Goal: Information Seeking & Learning: Find specific page/section

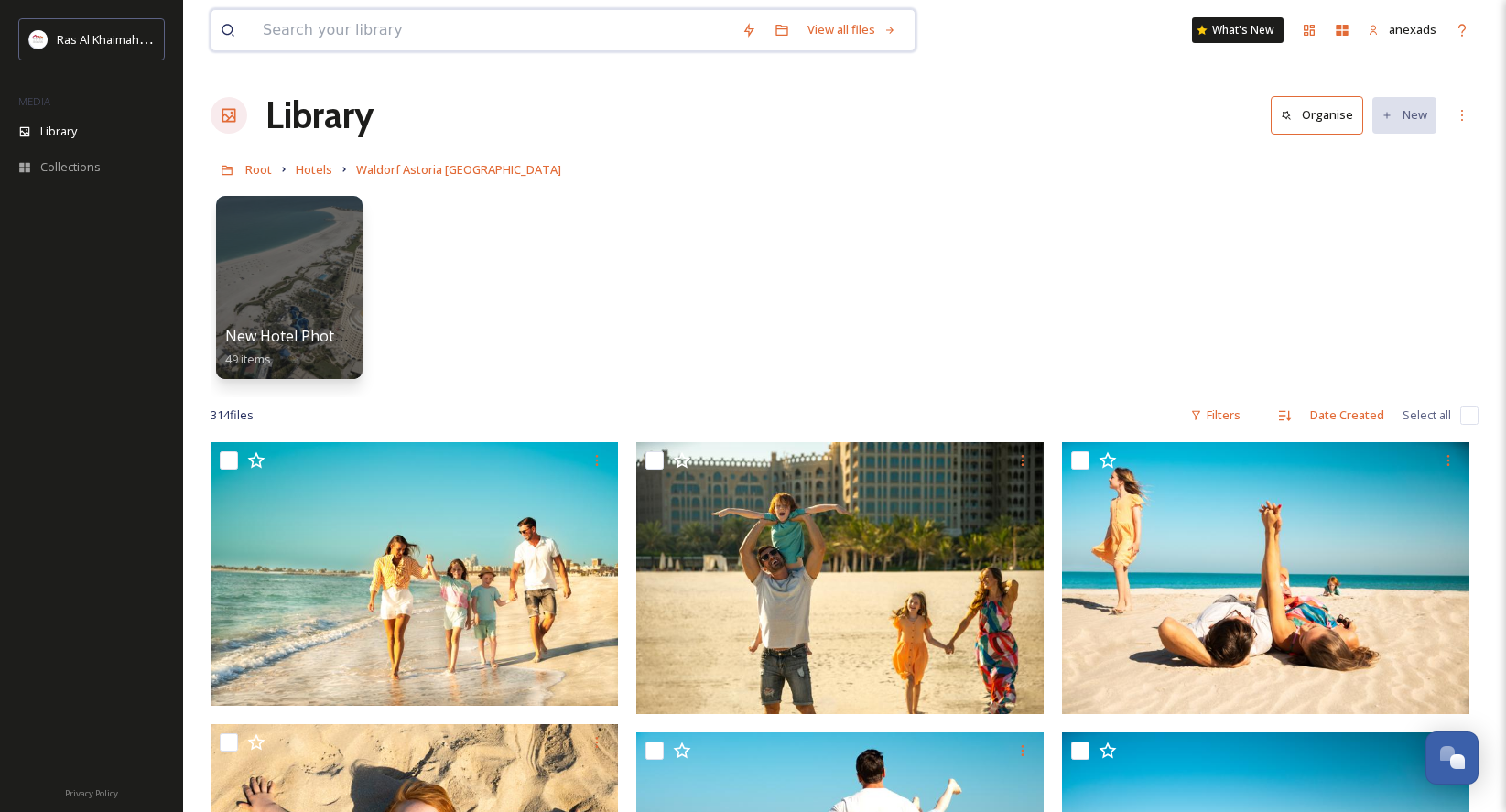
click at [523, 31] on input at bounding box center [493, 30] width 479 height 40
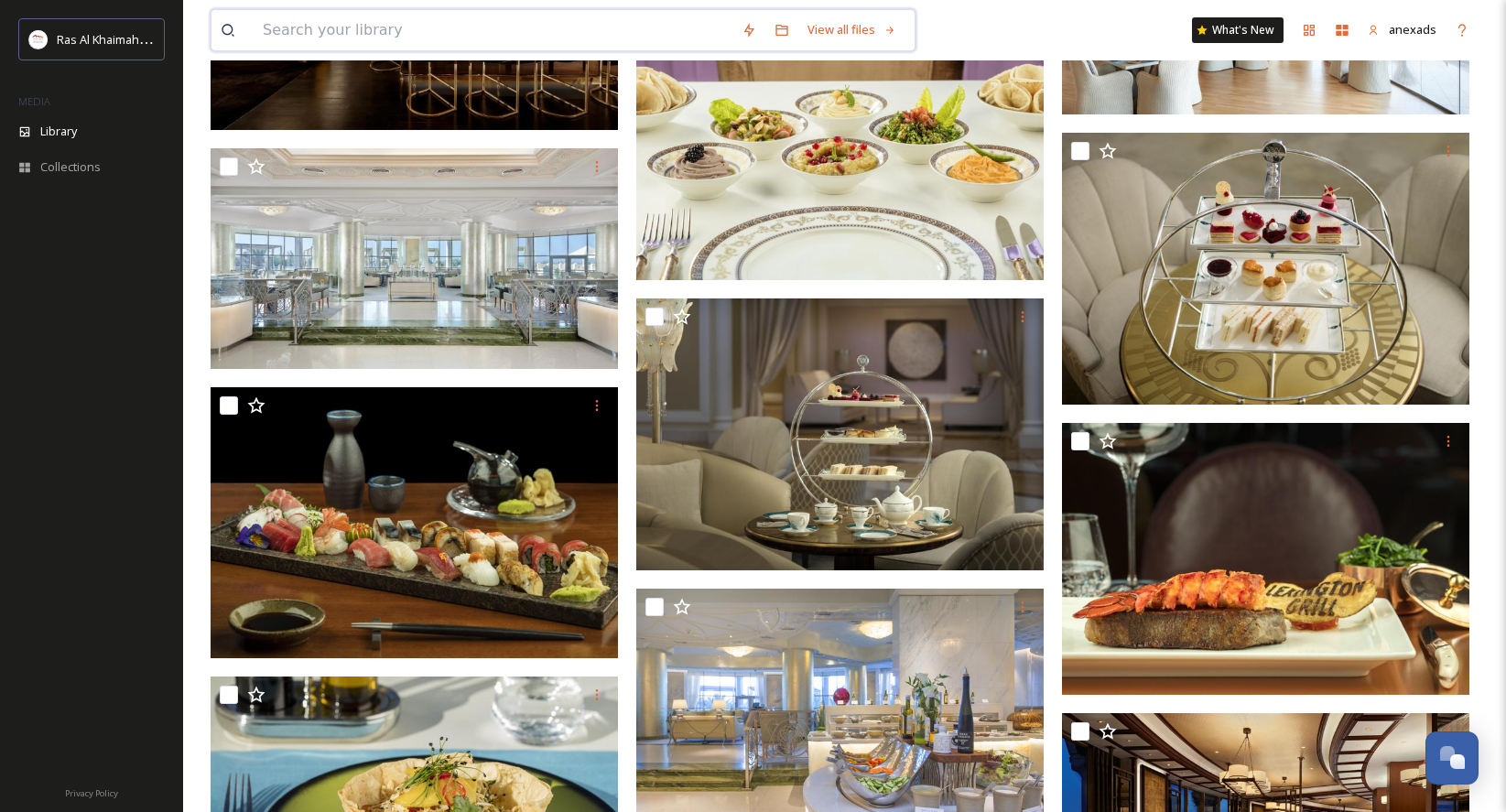
paste input "Rixos Al Mairid"
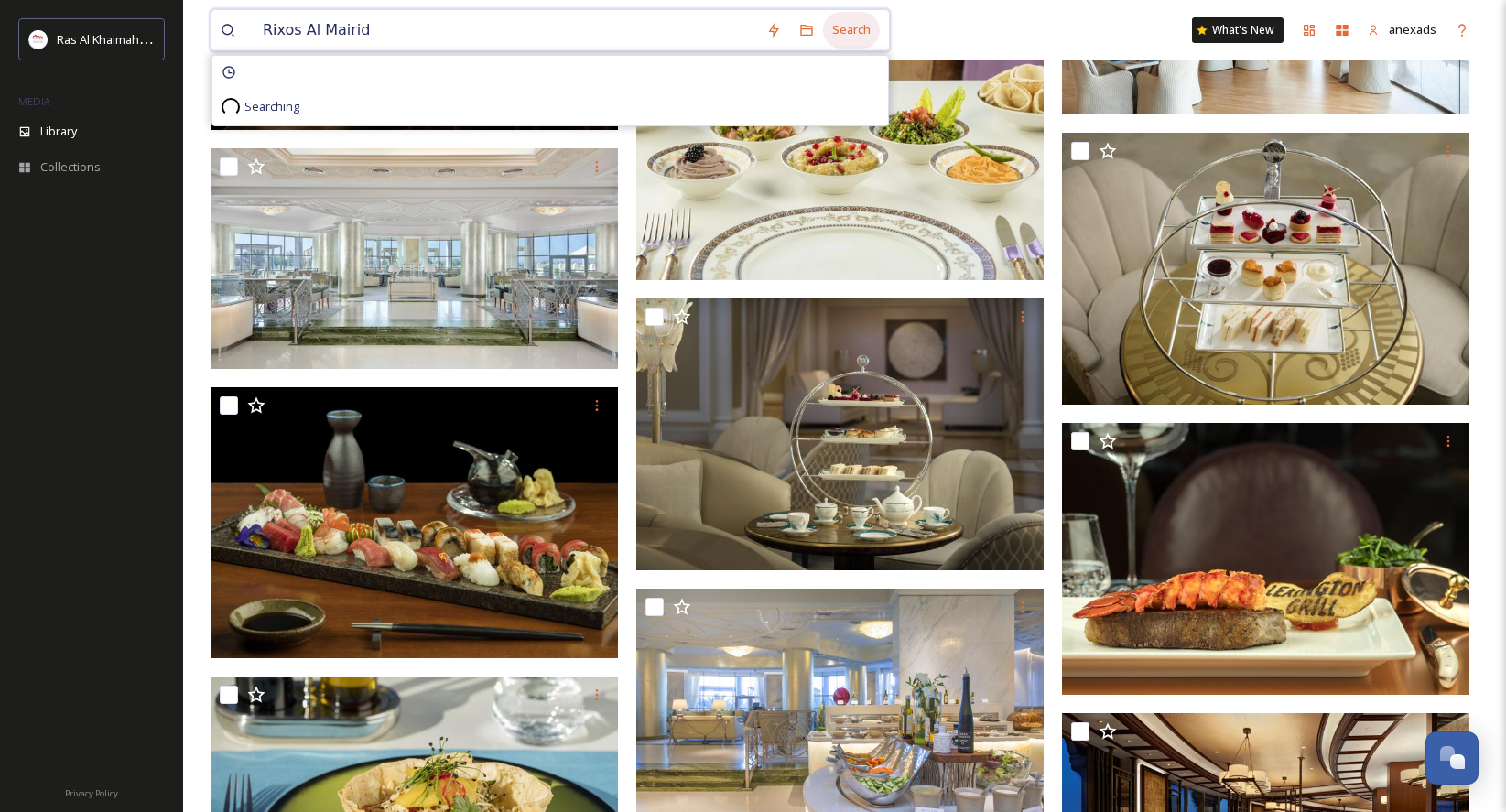
type input "Rixos Al Mairid"
click at [845, 22] on div "Search" at bounding box center [851, 30] width 57 height 36
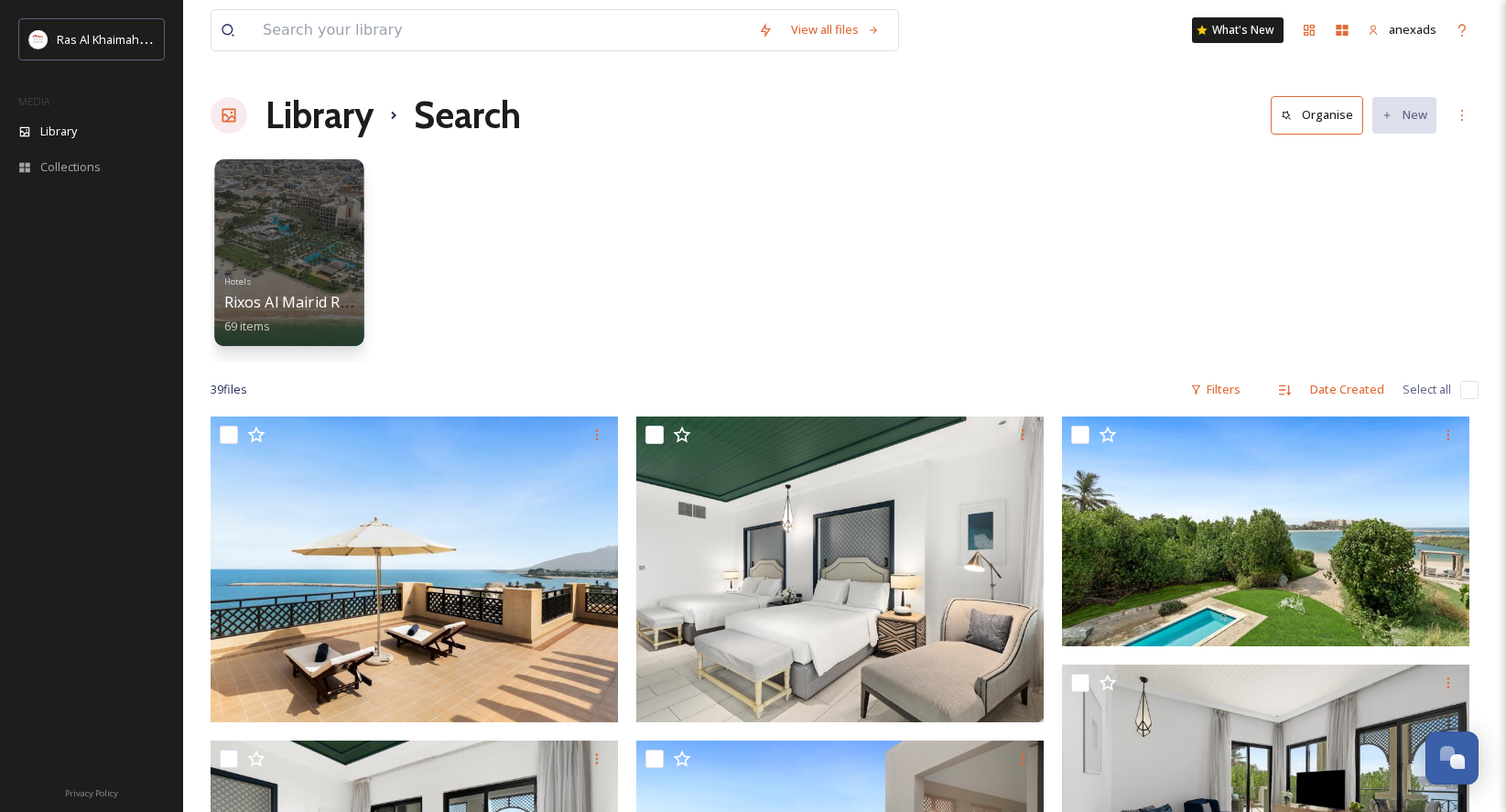
click at [315, 231] on div at bounding box center [288, 252] width 149 height 187
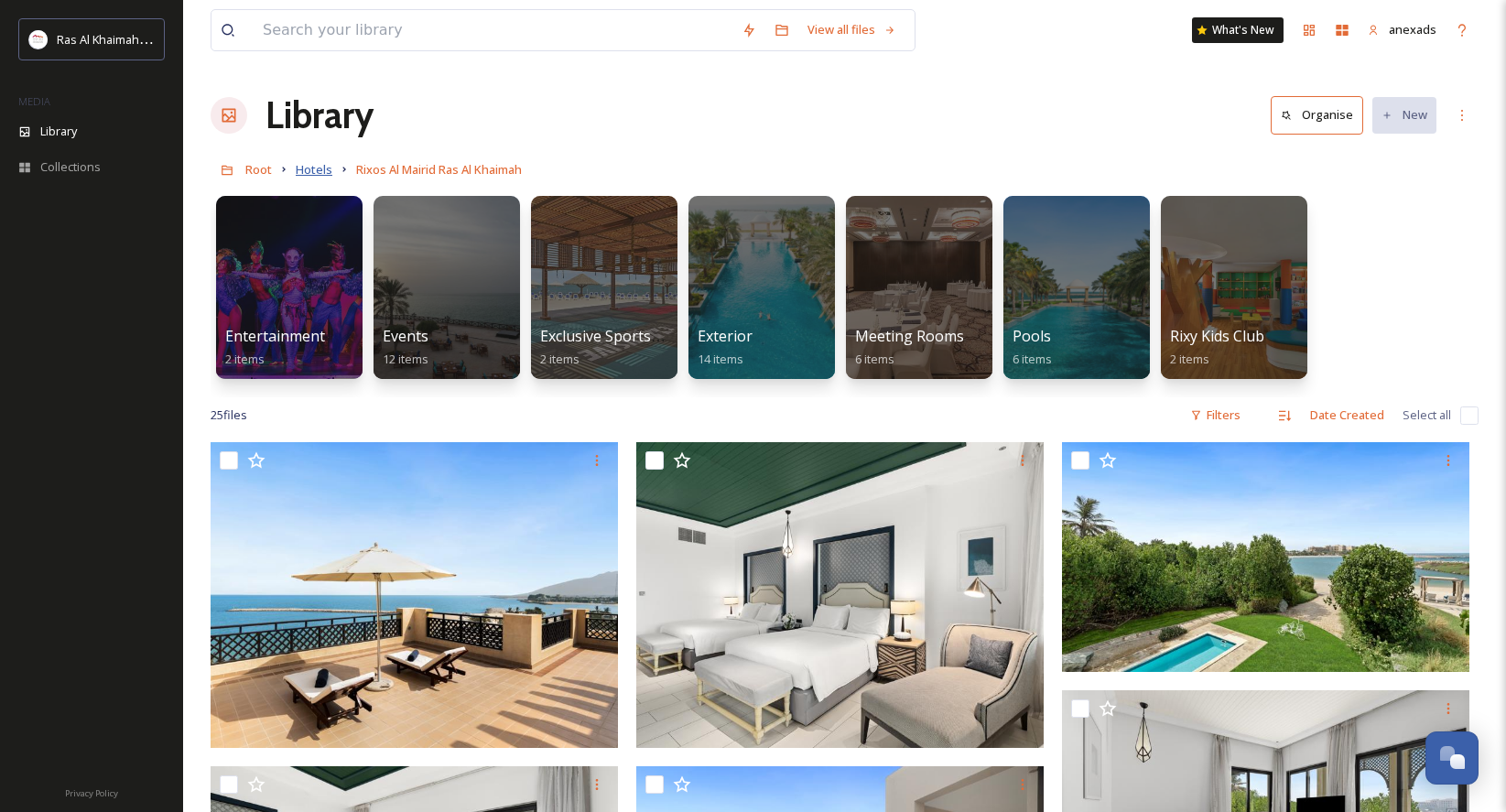
click at [331, 172] on span "Hotels" at bounding box center [314, 169] width 37 height 16
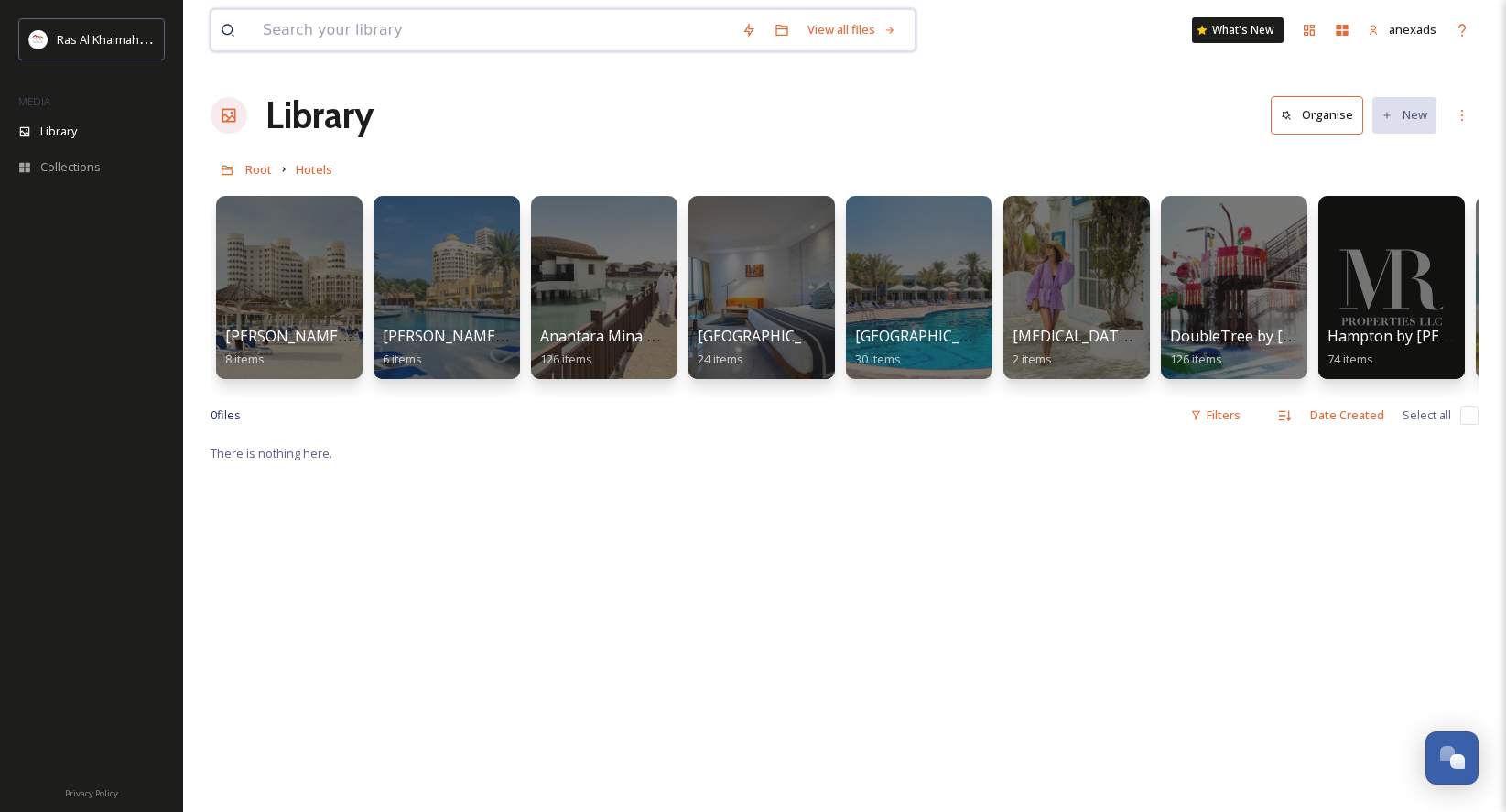
click at [479, 20] on input at bounding box center [493, 30] width 479 height 40
paste input "Rixos Al Mairid"
type input "Rixos Al Mairid"
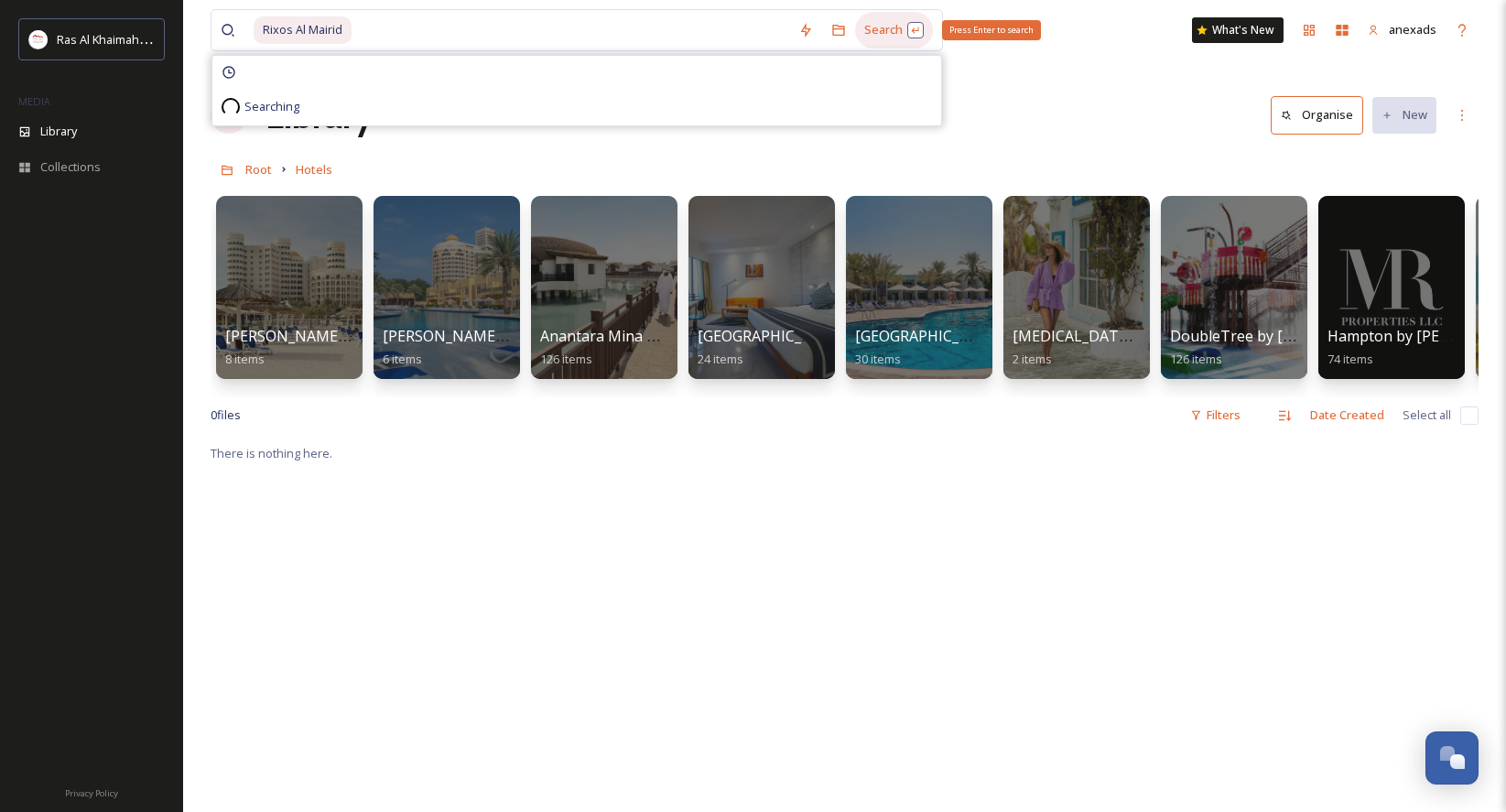
click at [901, 24] on div "Search Press Enter to search" at bounding box center [894, 30] width 78 height 36
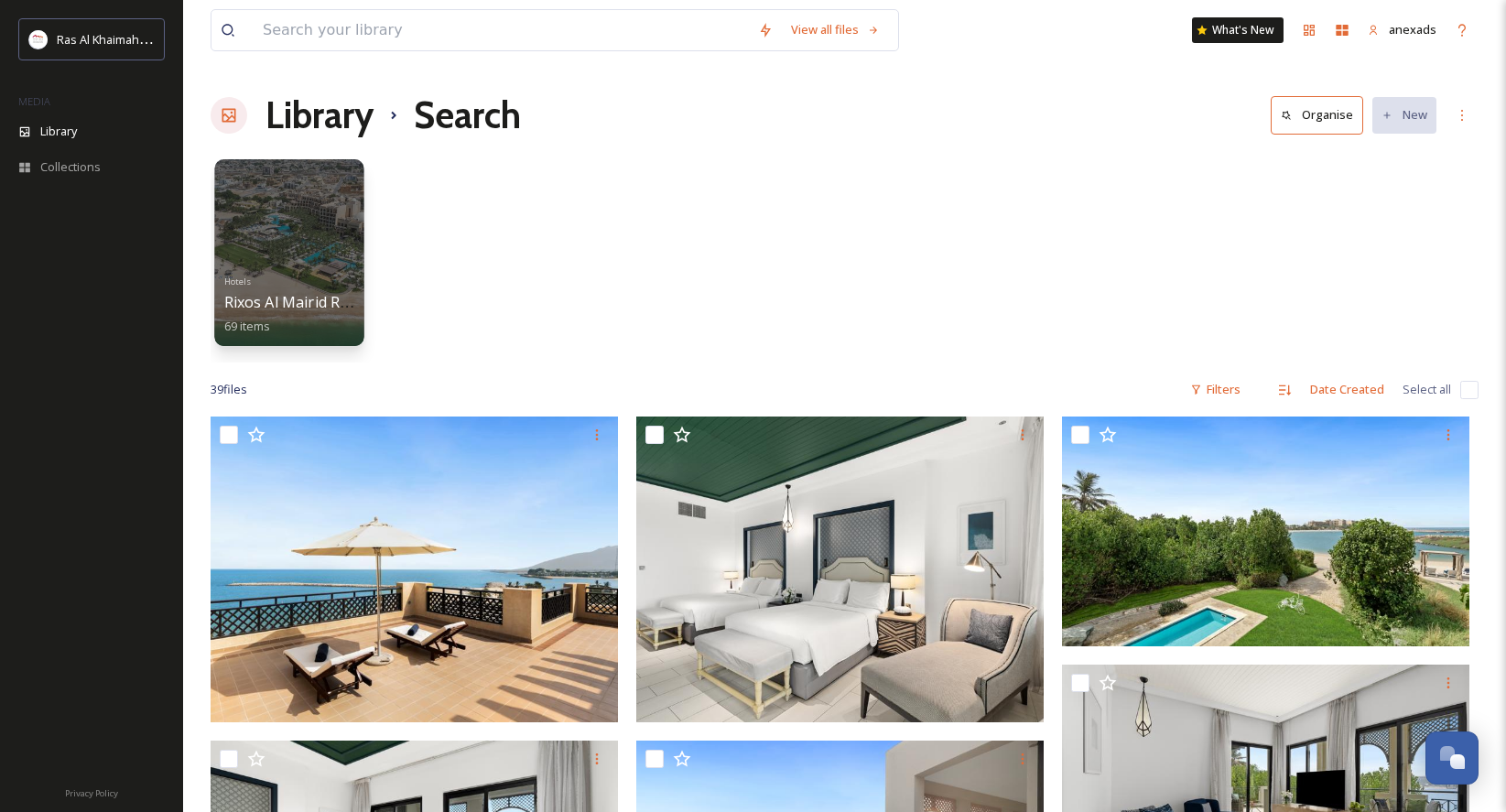
click at [311, 219] on div at bounding box center [288, 252] width 149 height 187
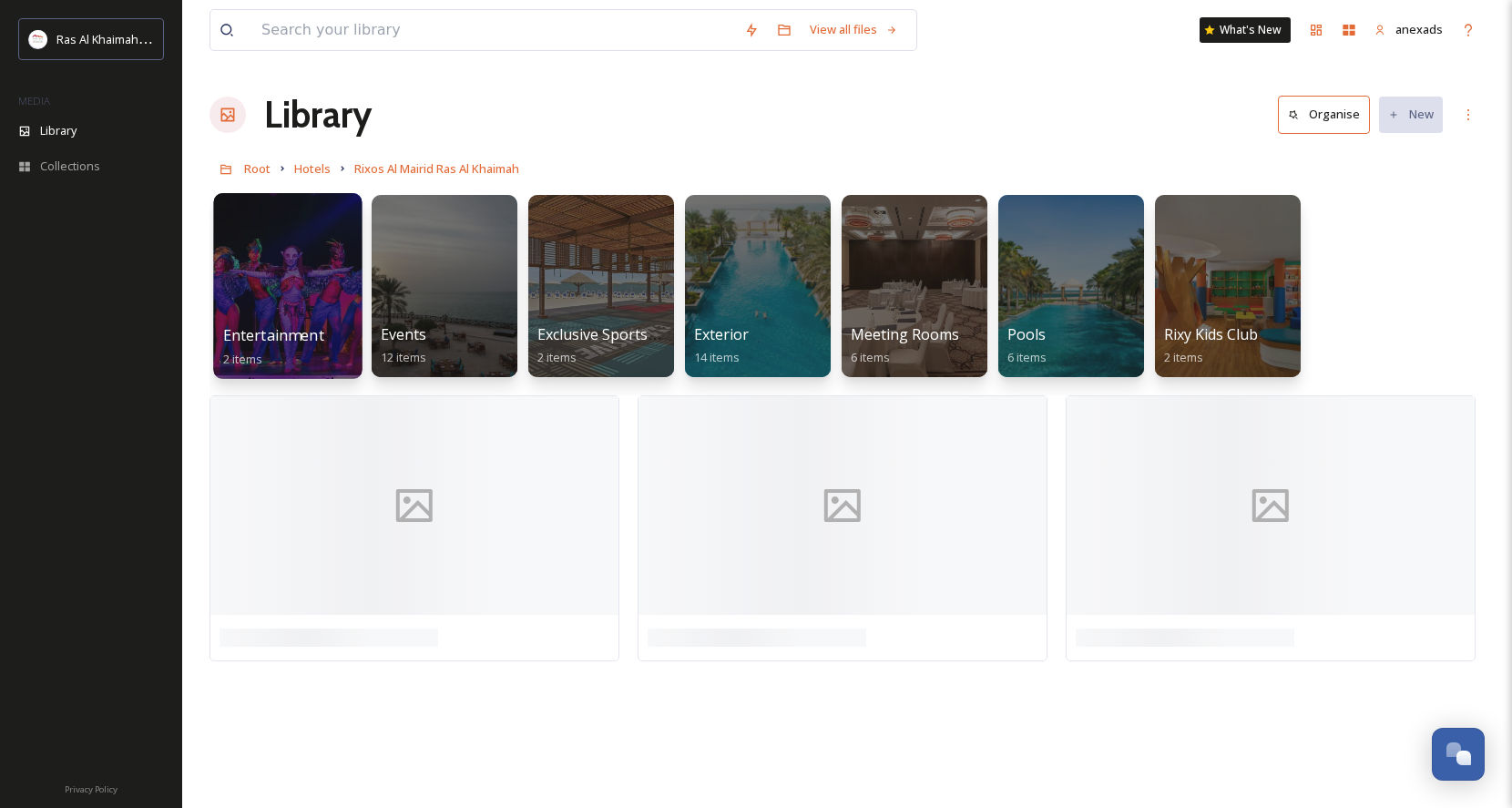
click at [281, 241] on div at bounding box center [286, 285] width 148 height 186
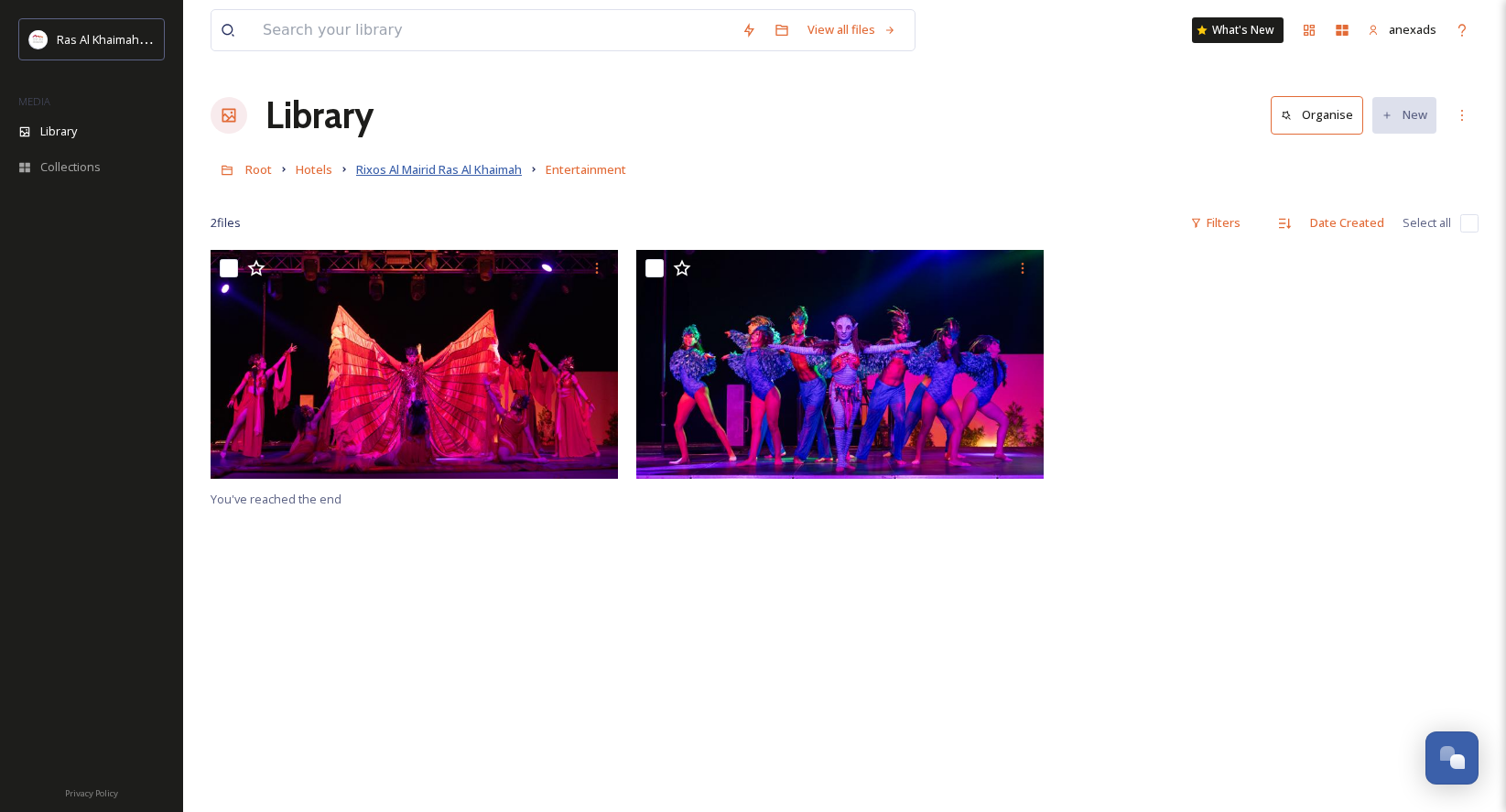
click at [432, 166] on span "Rixos Al Mairid Ras Al Khaimah" at bounding box center [439, 169] width 166 height 16
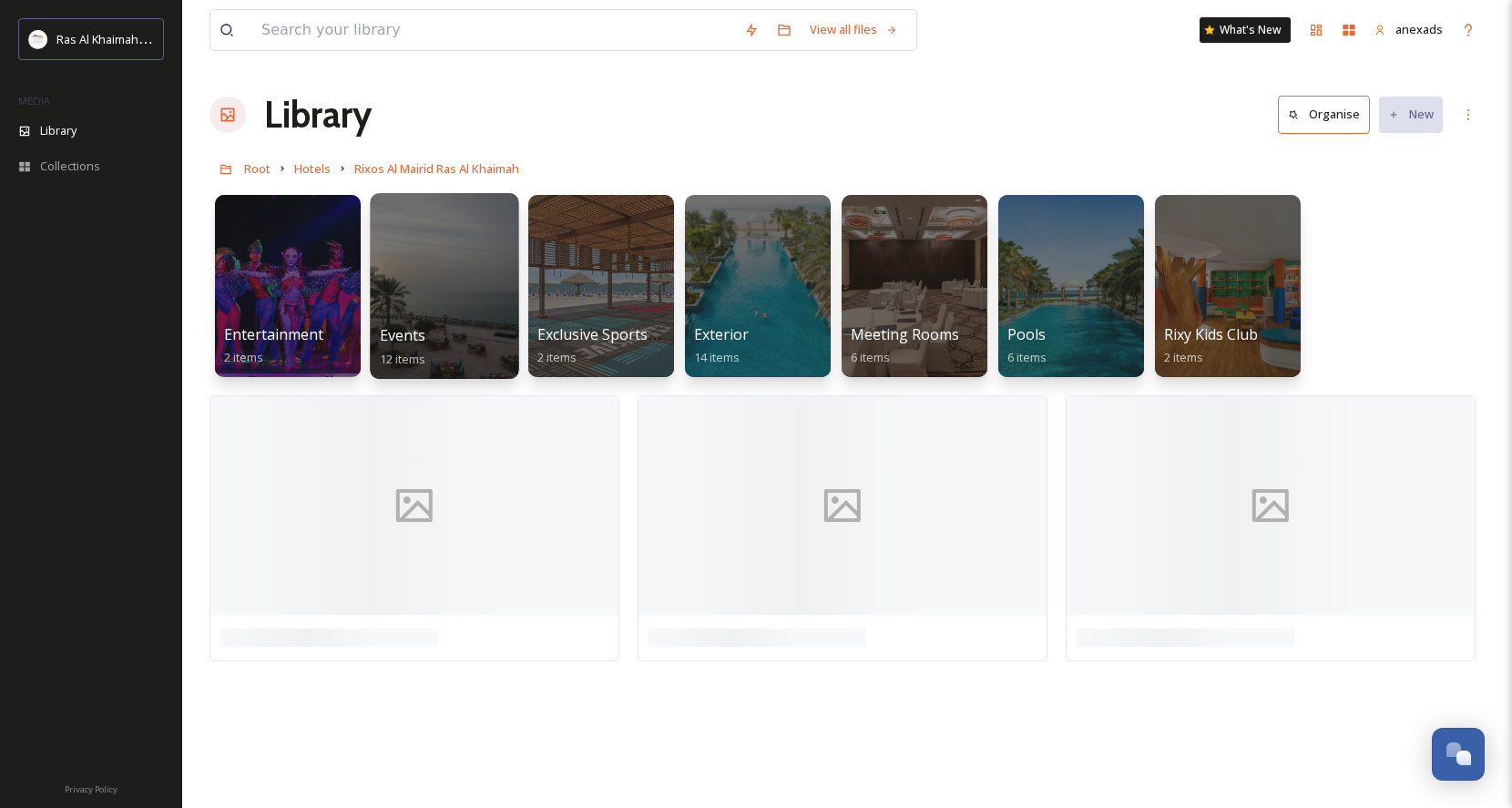
click at [410, 276] on div at bounding box center [443, 285] width 148 height 186
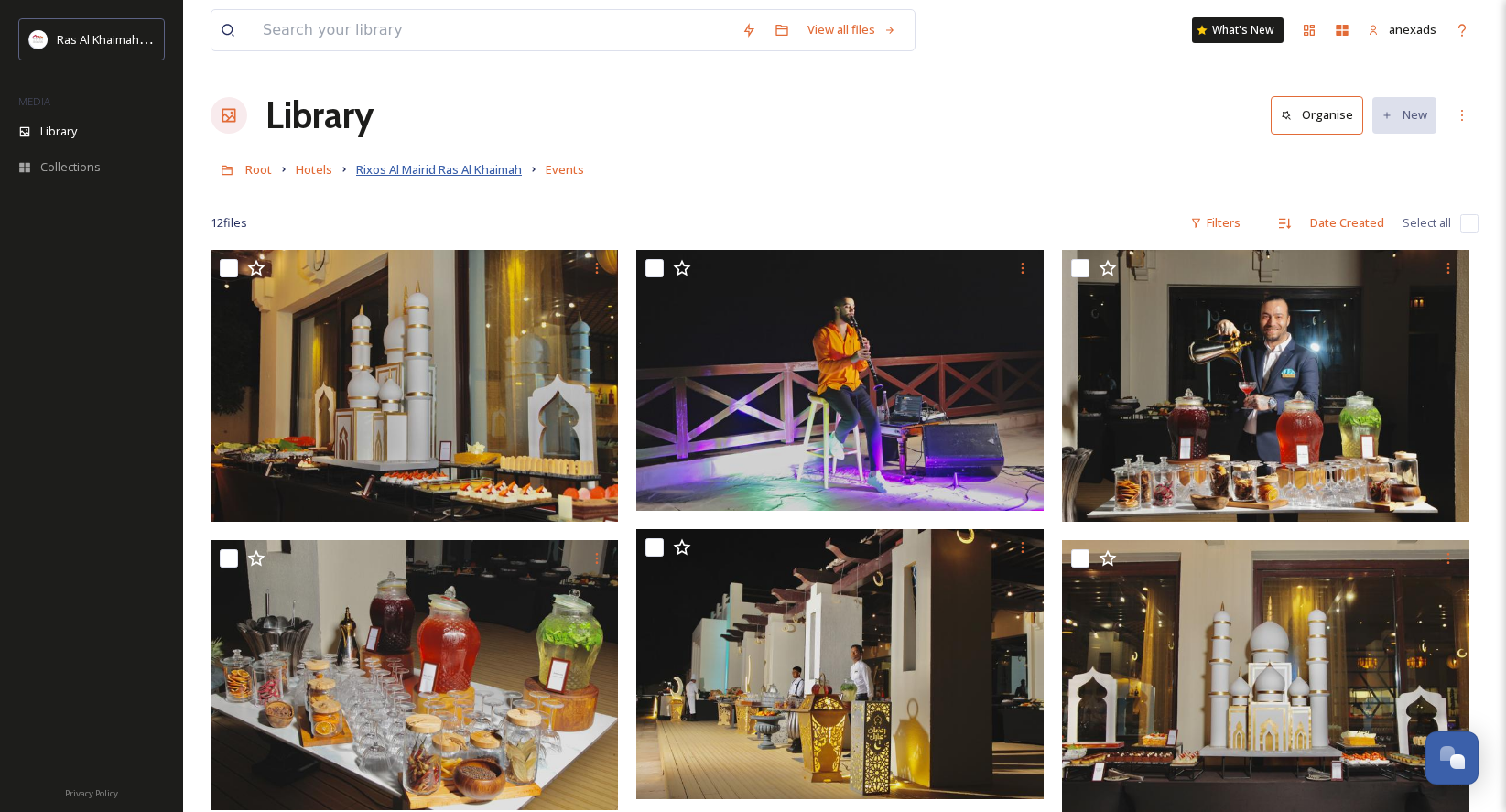
click at [462, 170] on span "Rixos Al Mairid Ras Al Khaimah" at bounding box center [439, 169] width 166 height 16
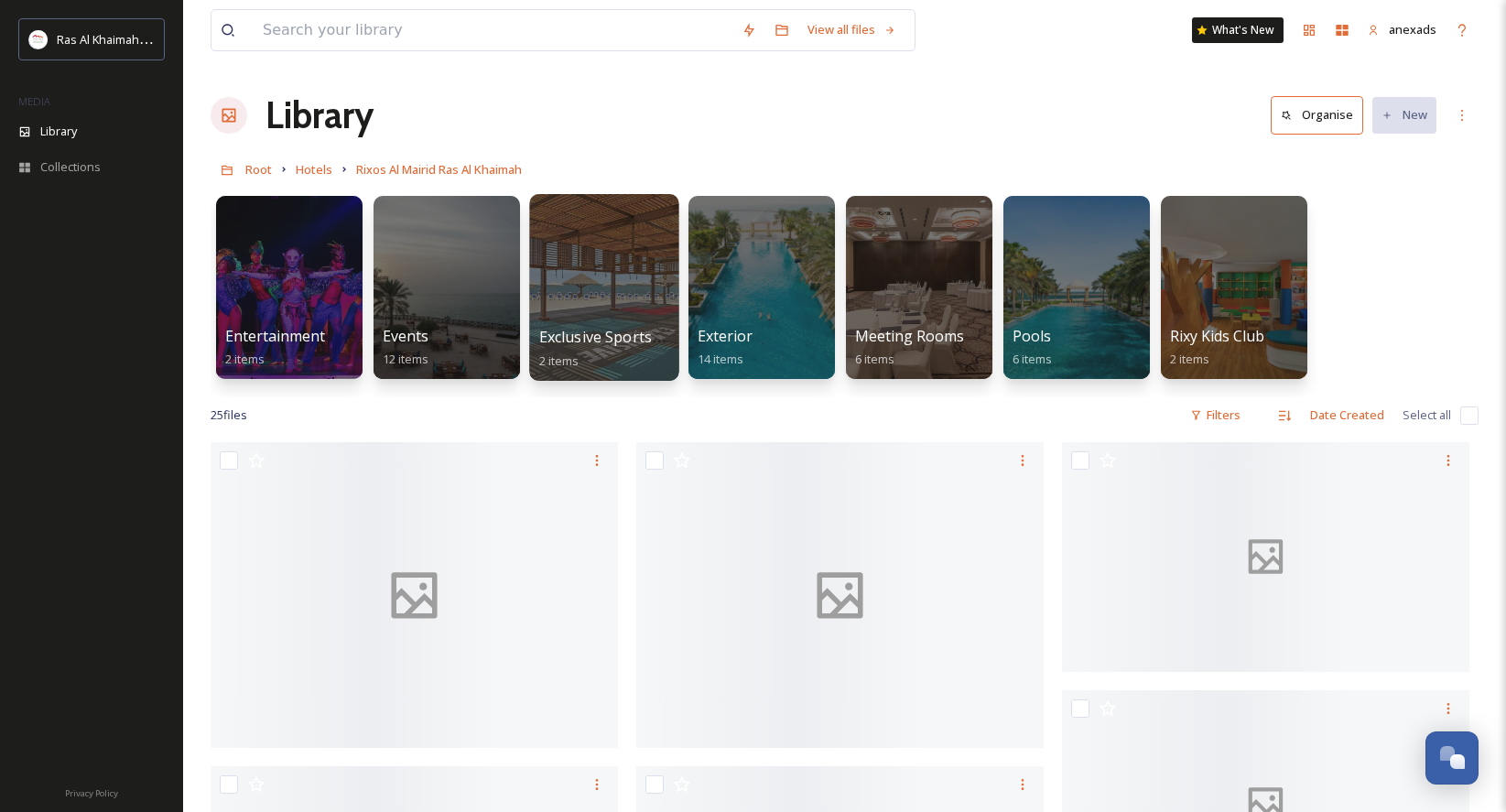
click at [586, 271] on div at bounding box center [604, 287] width 149 height 187
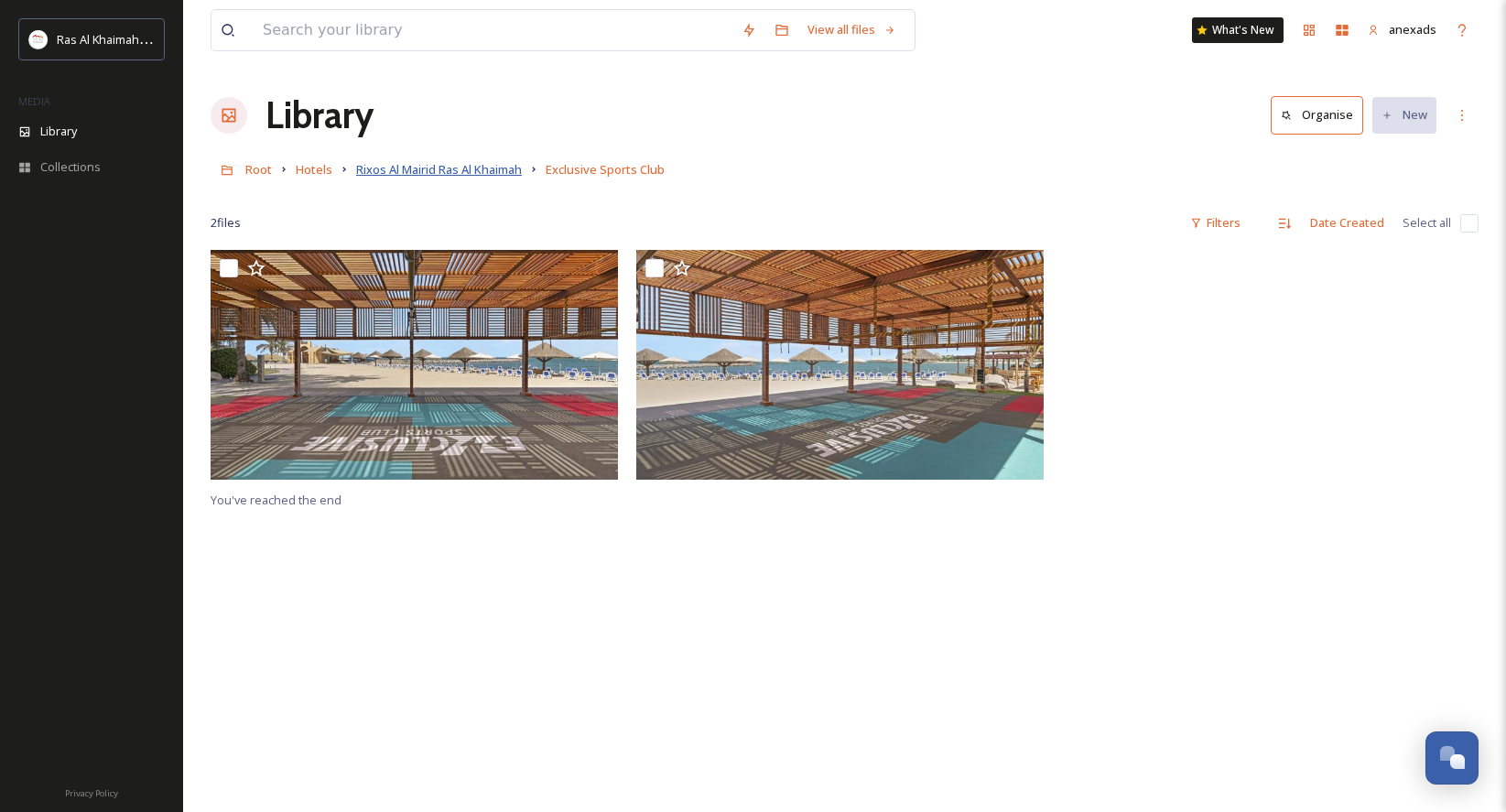
click at [486, 169] on span "Rixos Al Mairid Ras Al Khaimah" at bounding box center [439, 169] width 166 height 16
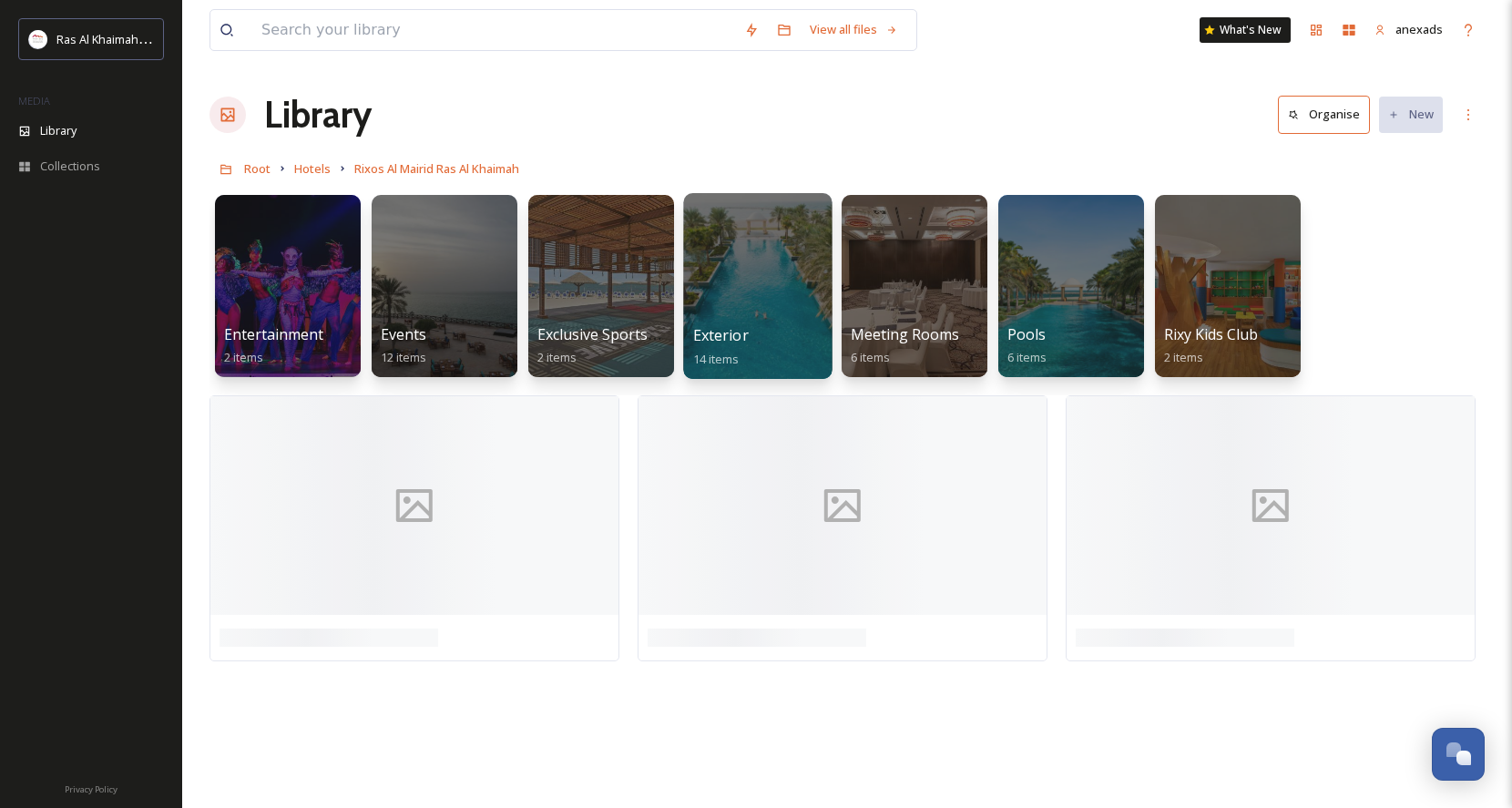
click at [808, 267] on div at bounding box center [756, 285] width 148 height 186
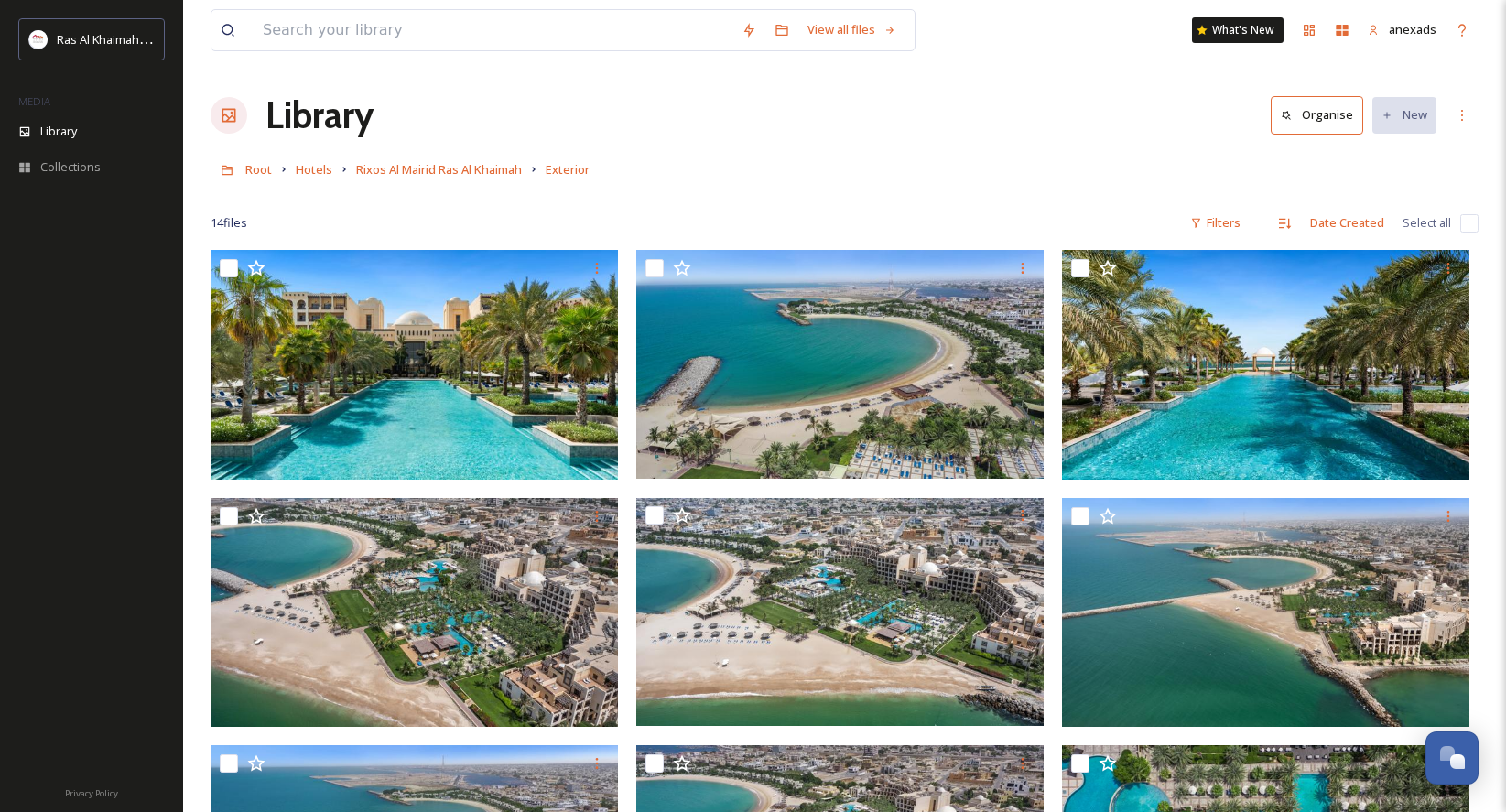
click at [445, 170] on span "Rixos Al Mairid Ras Al Khaimah" at bounding box center [439, 169] width 166 height 16
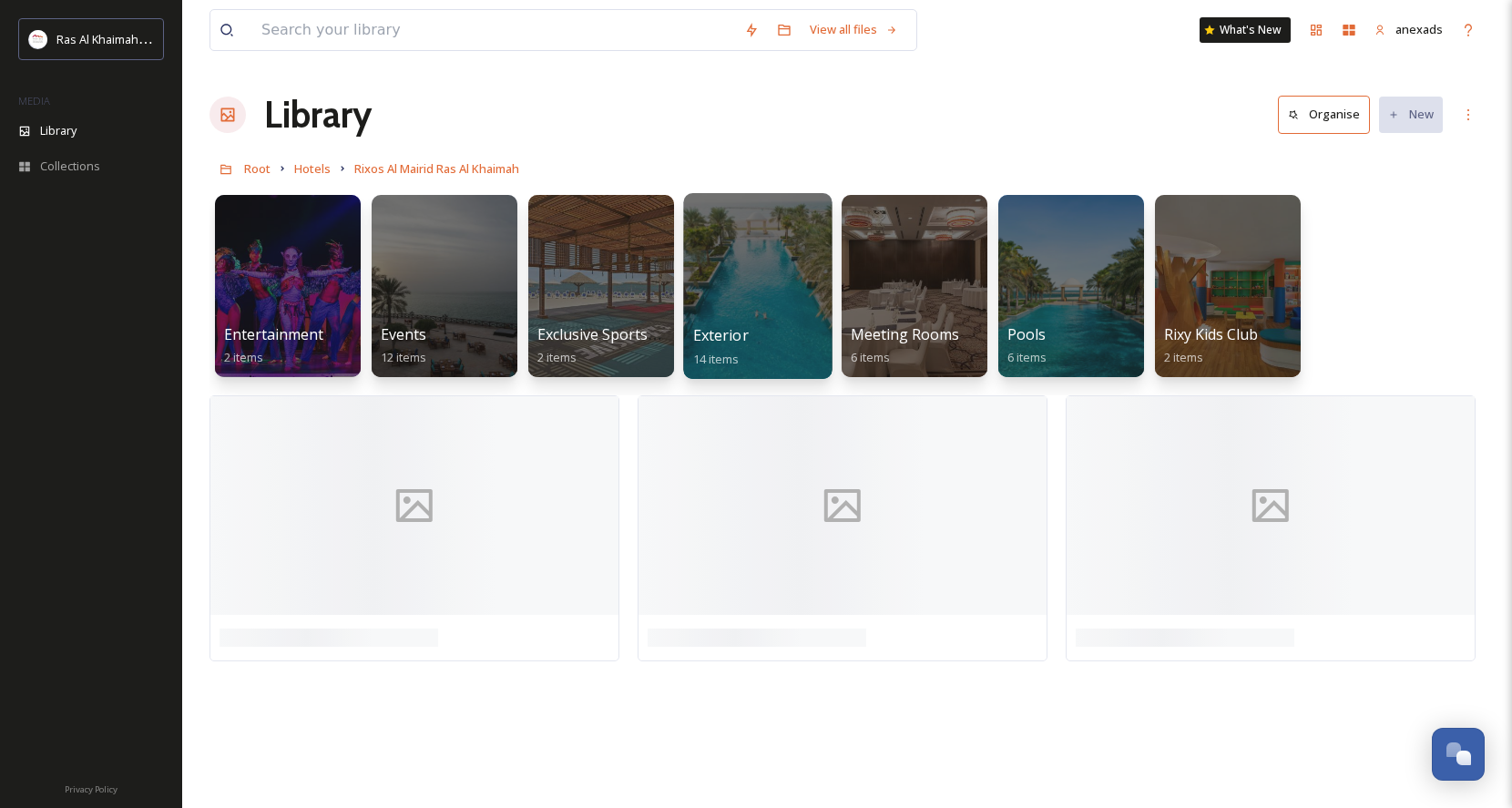
click at [791, 277] on div at bounding box center [756, 285] width 148 height 186
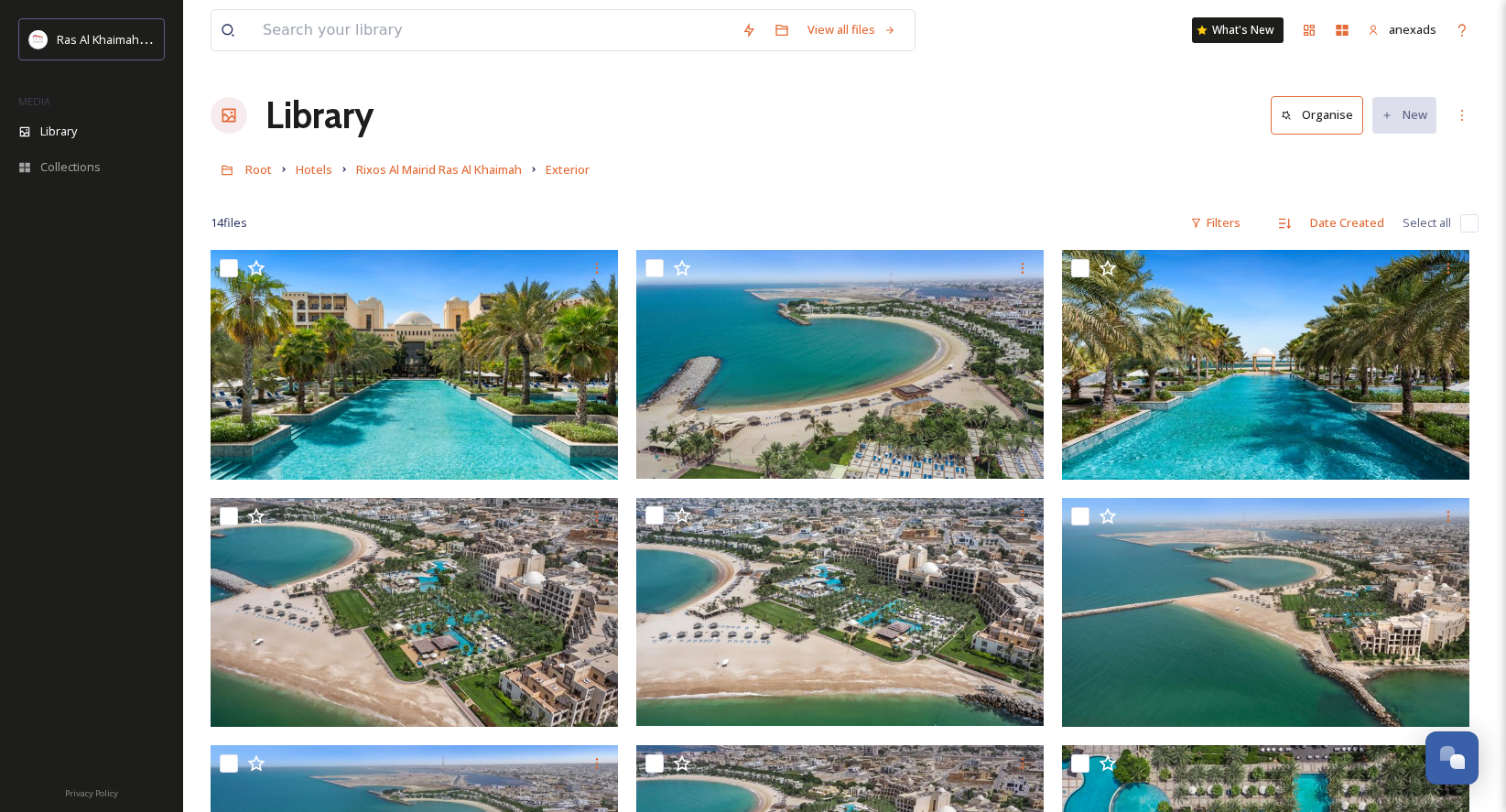
click at [438, 182] on div "Root Hotels Rixos Al Mairid Ras Al Khaimah Exterior" at bounding box center [844, 169] width 1268 height 35
click at [515, 175] on span "Rixos Al Mairid Ras Al Khaimah" at bounding box center [439, 169] width 166 height 16
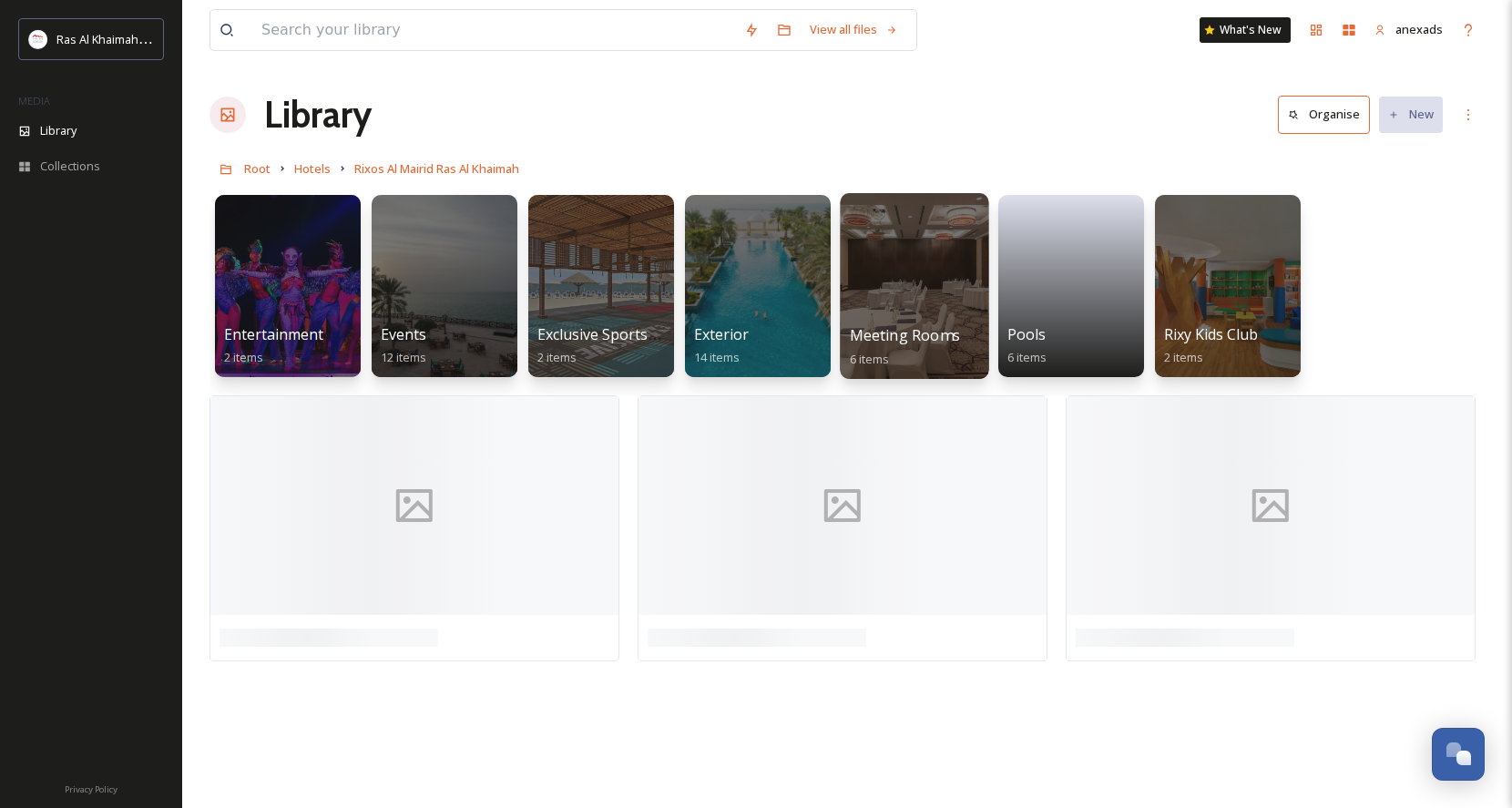
click at [959, 281] on div at bounding box center [914, 285] width 148 height 186
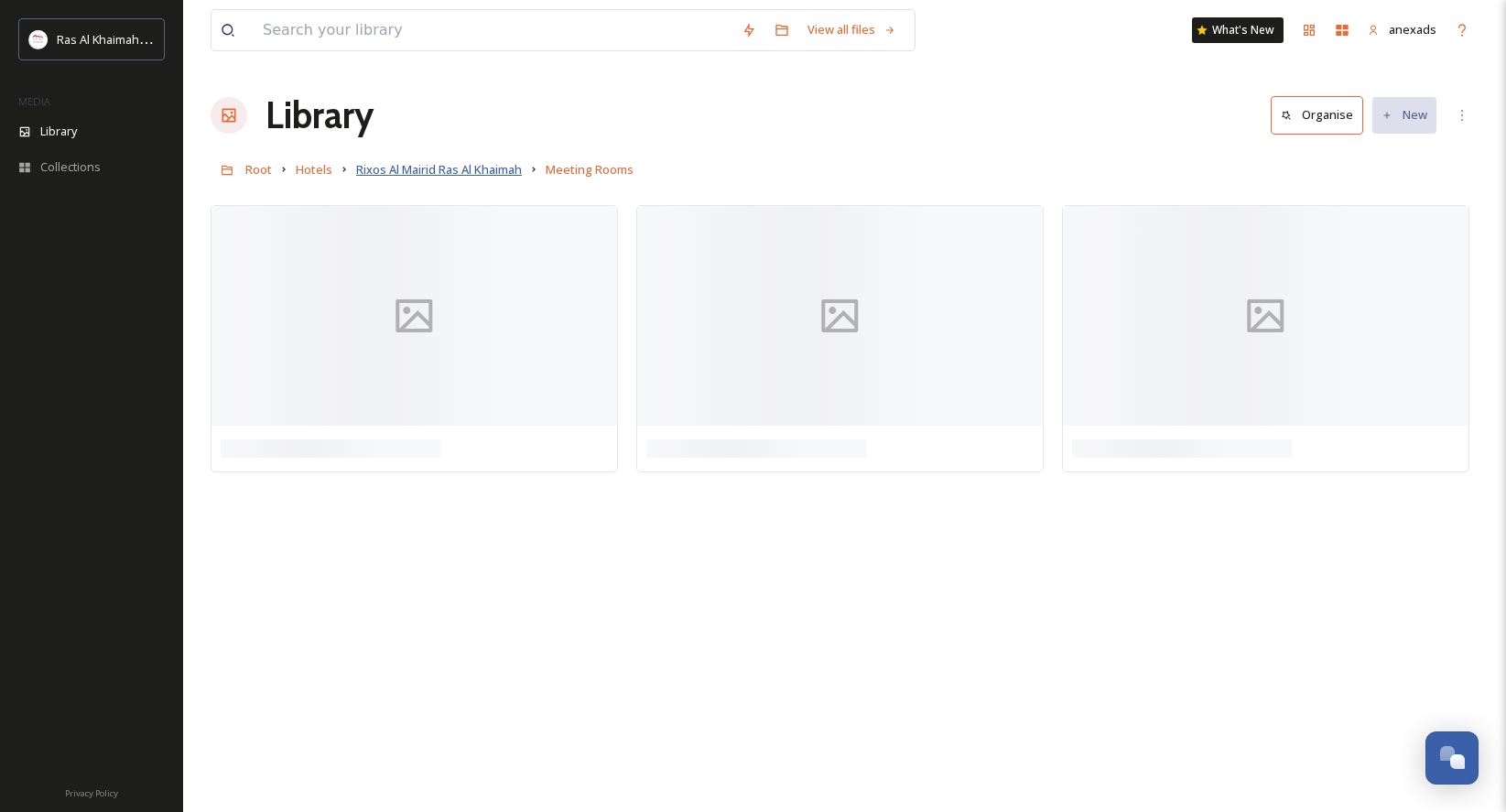
click at [466, 165] on span "Rixos Al Mairid Ras Al Khaimah" at bounding box center [439, 169] width 166 height 16
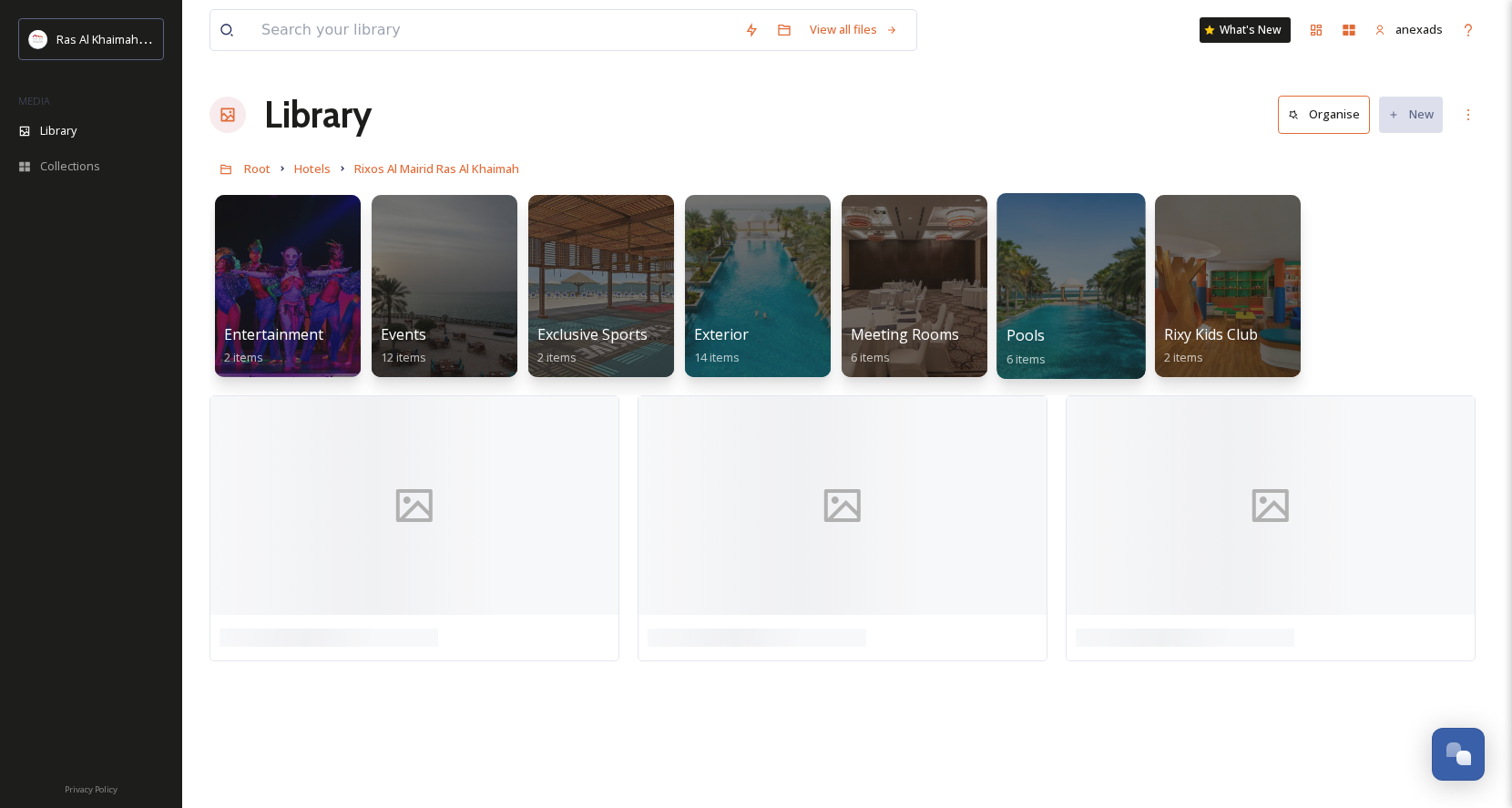
click at [1113, 304] on div at bounding box center [1070, 285] width 148 height 186
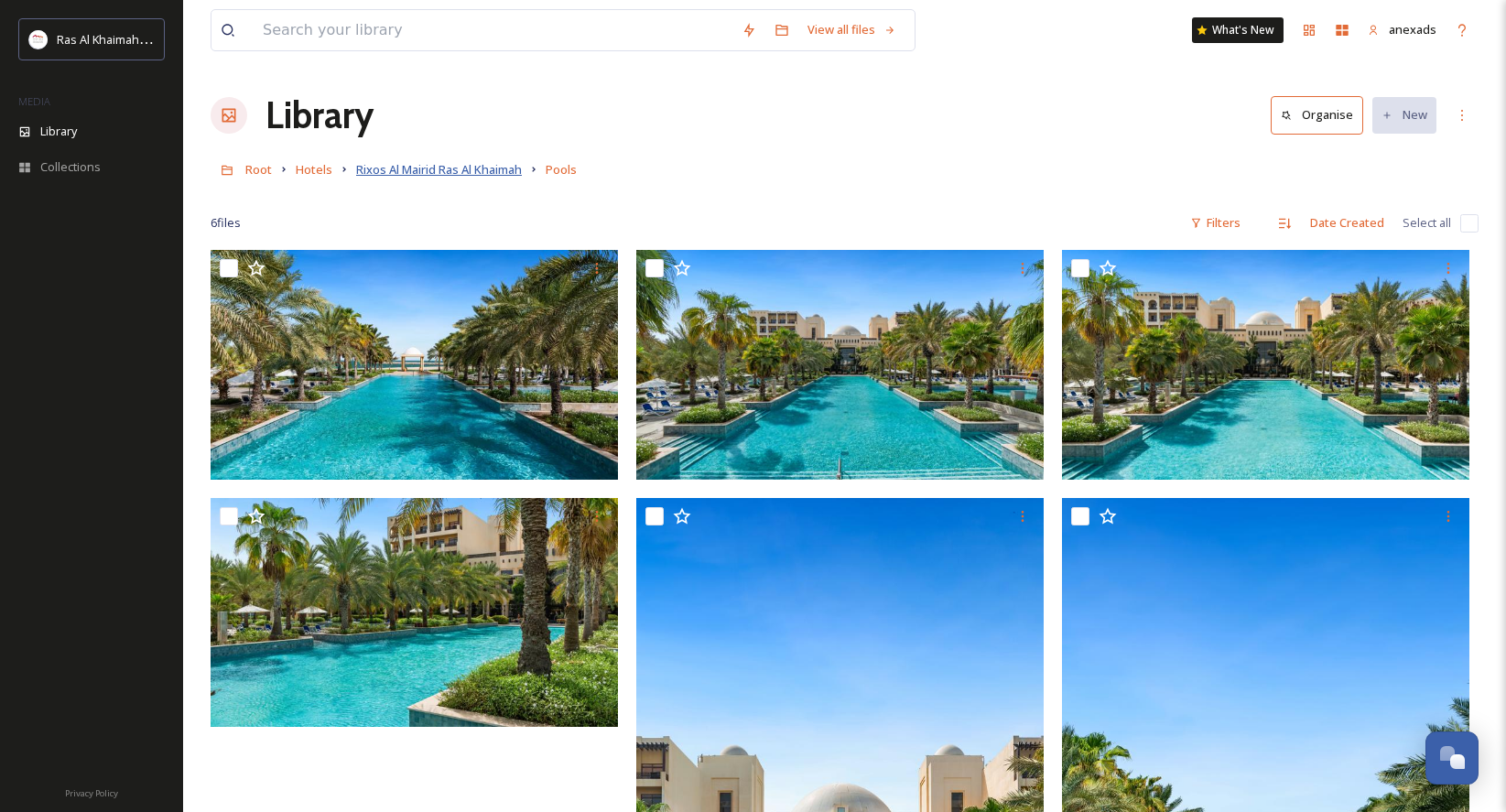
click at [497, 171] on span "Rixos Al Mairid Ras Al Khaimah" at bounding box center [439, 169] width 166 height 16
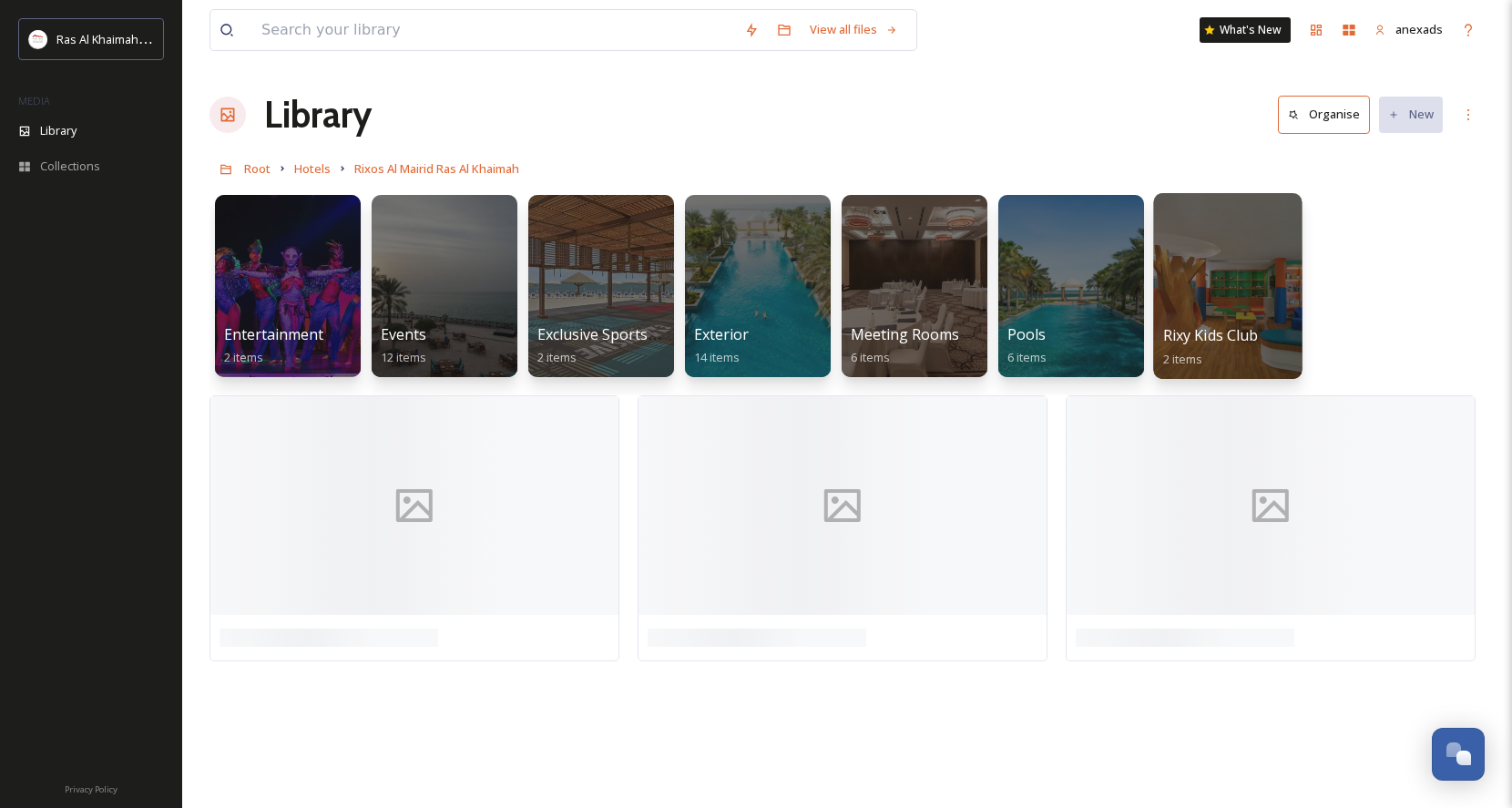
click at [1282, 298] on div at bounding box center [1227, 285] width 148 height 186
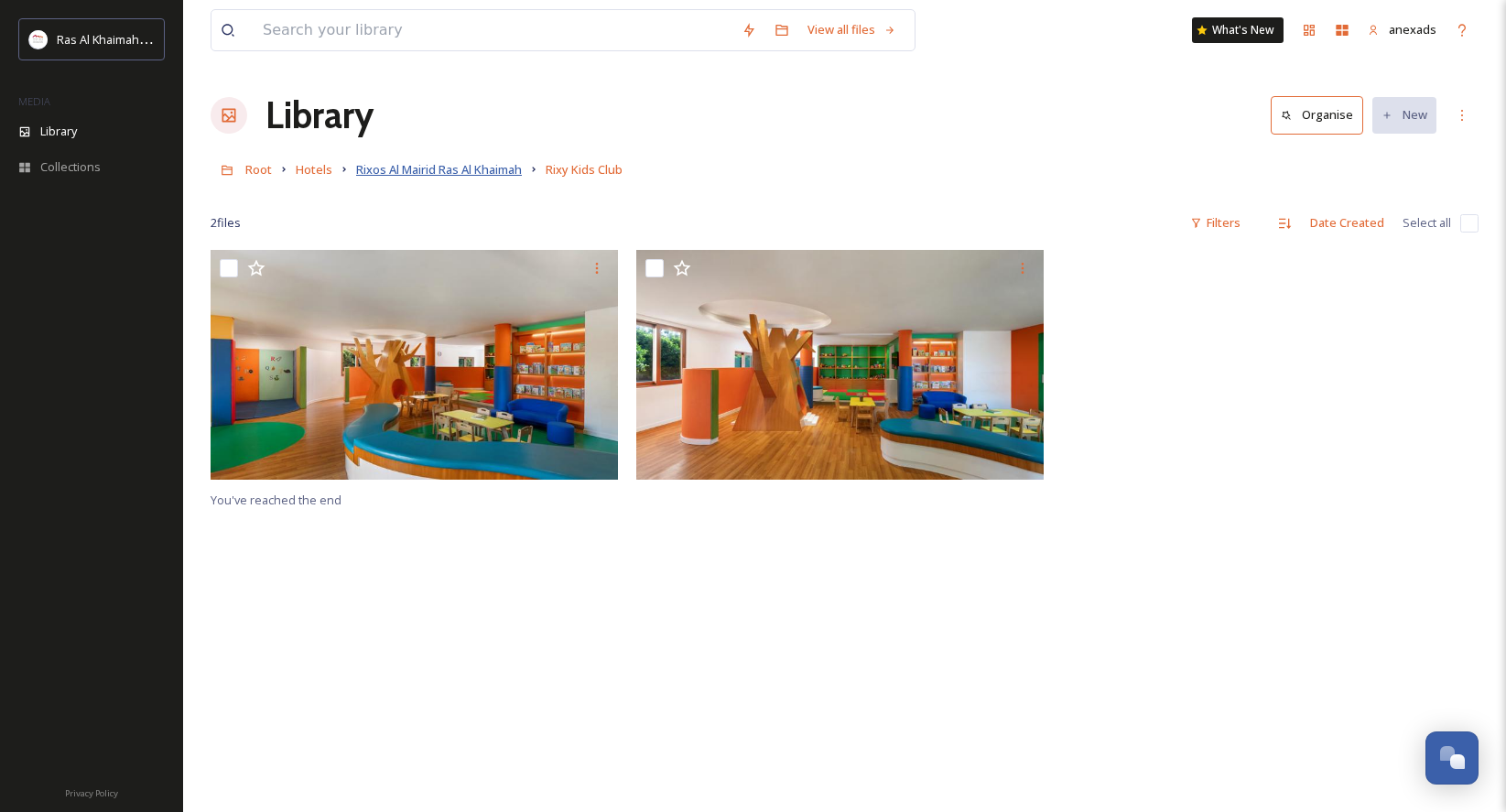
click at [360, 174] on span "Rixos Al Mairid Ras Al Khaimah" at bounding box center [439, 169] width 166 height 16
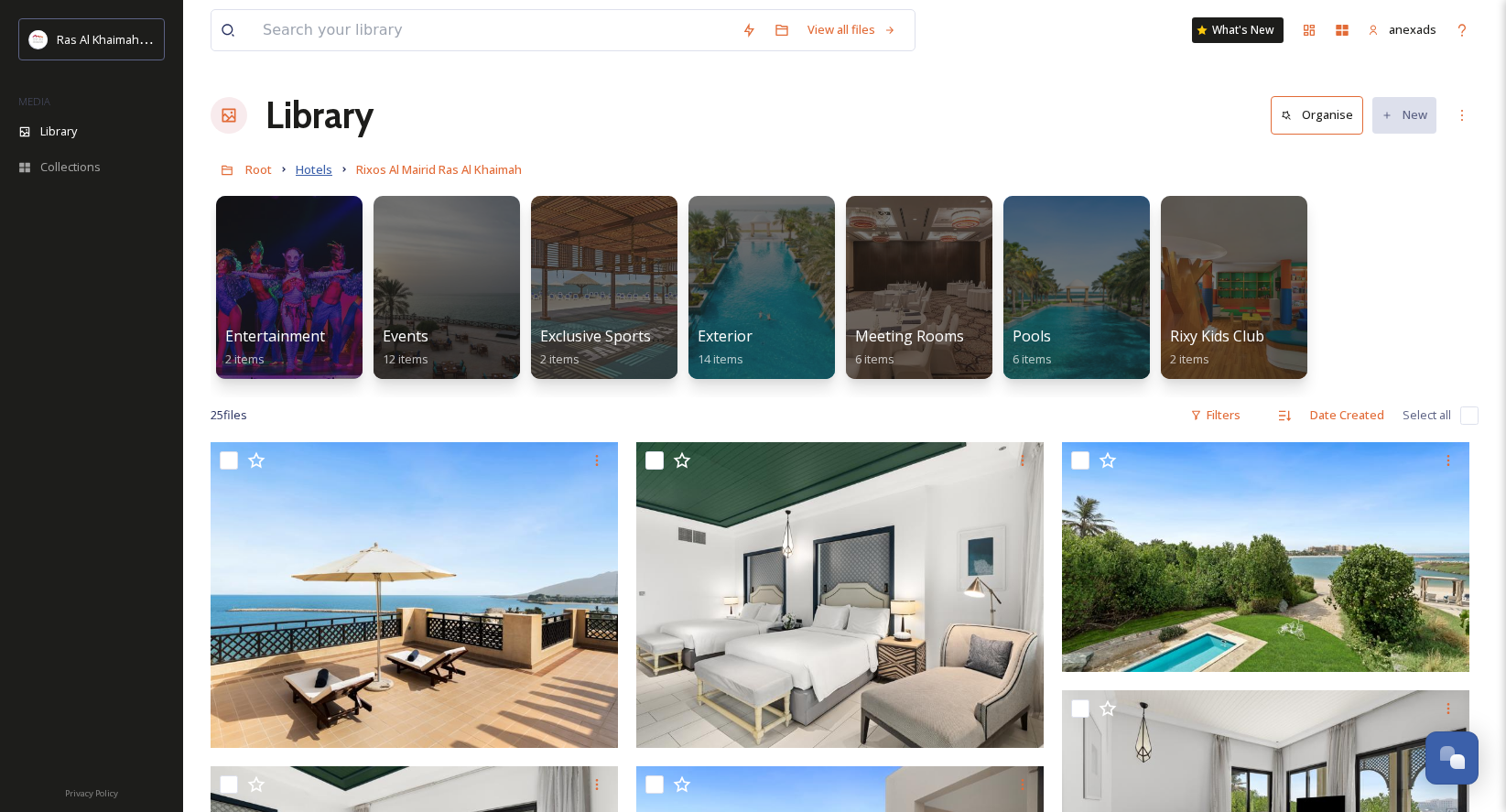
click at [301, 169] on span "Hotels" at bounding box center [314, 169] width 37 height 16
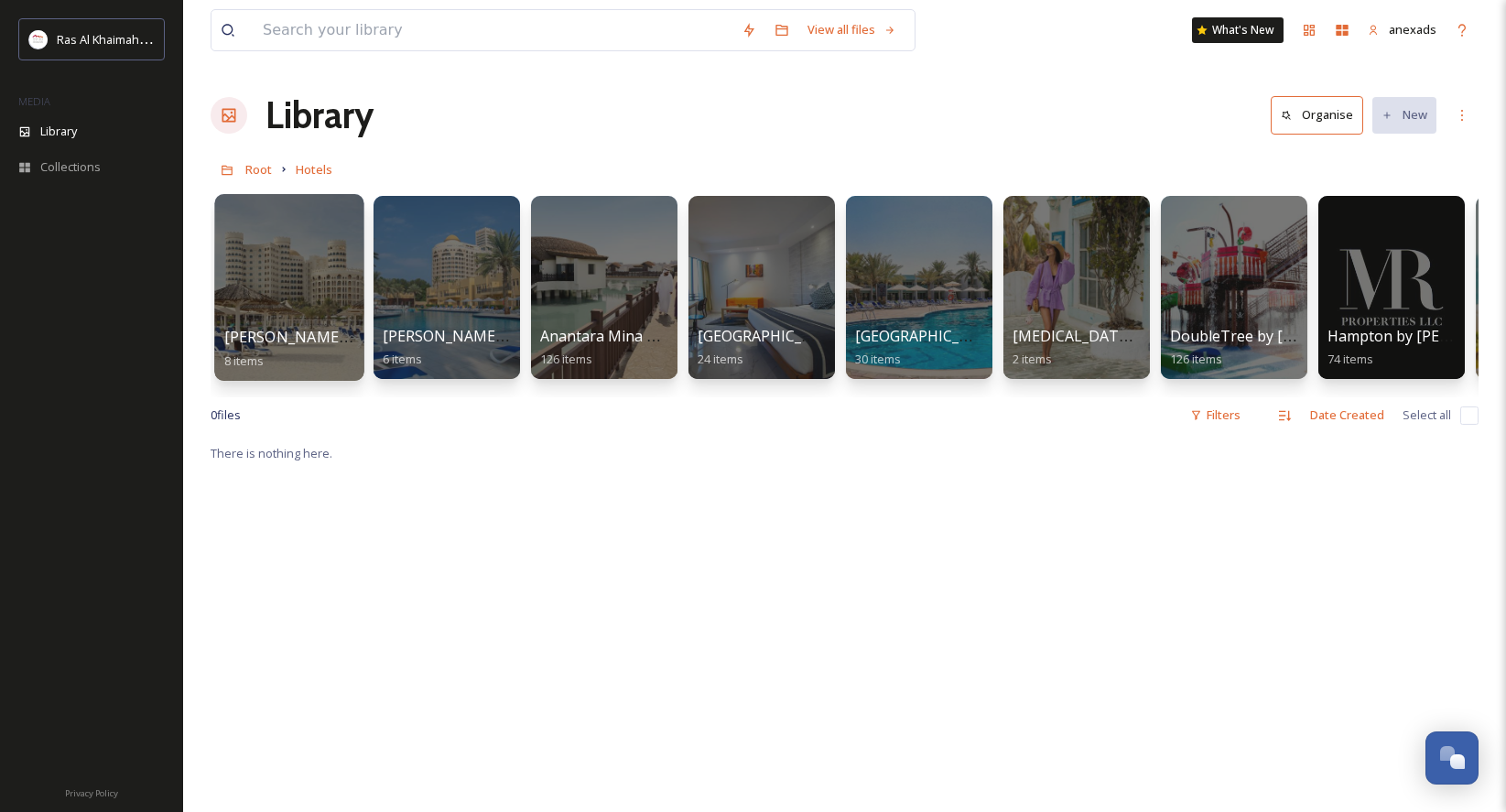
click at [320, 284] on div at bounding box center [288, 287] width 149 height 187
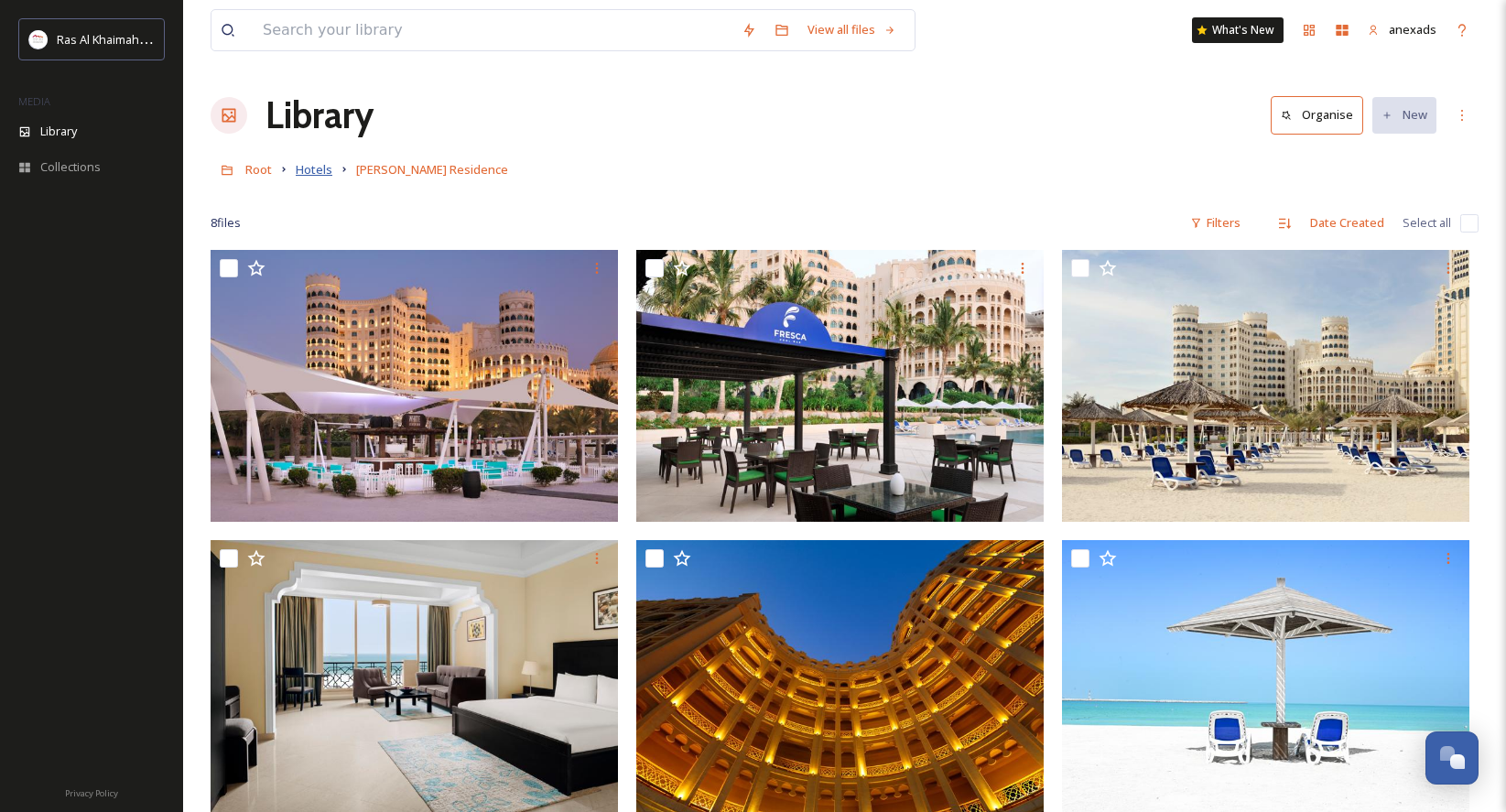
click at [323, 174] on span "Hotels" at bounding box center [314, 169] width 37 height 16
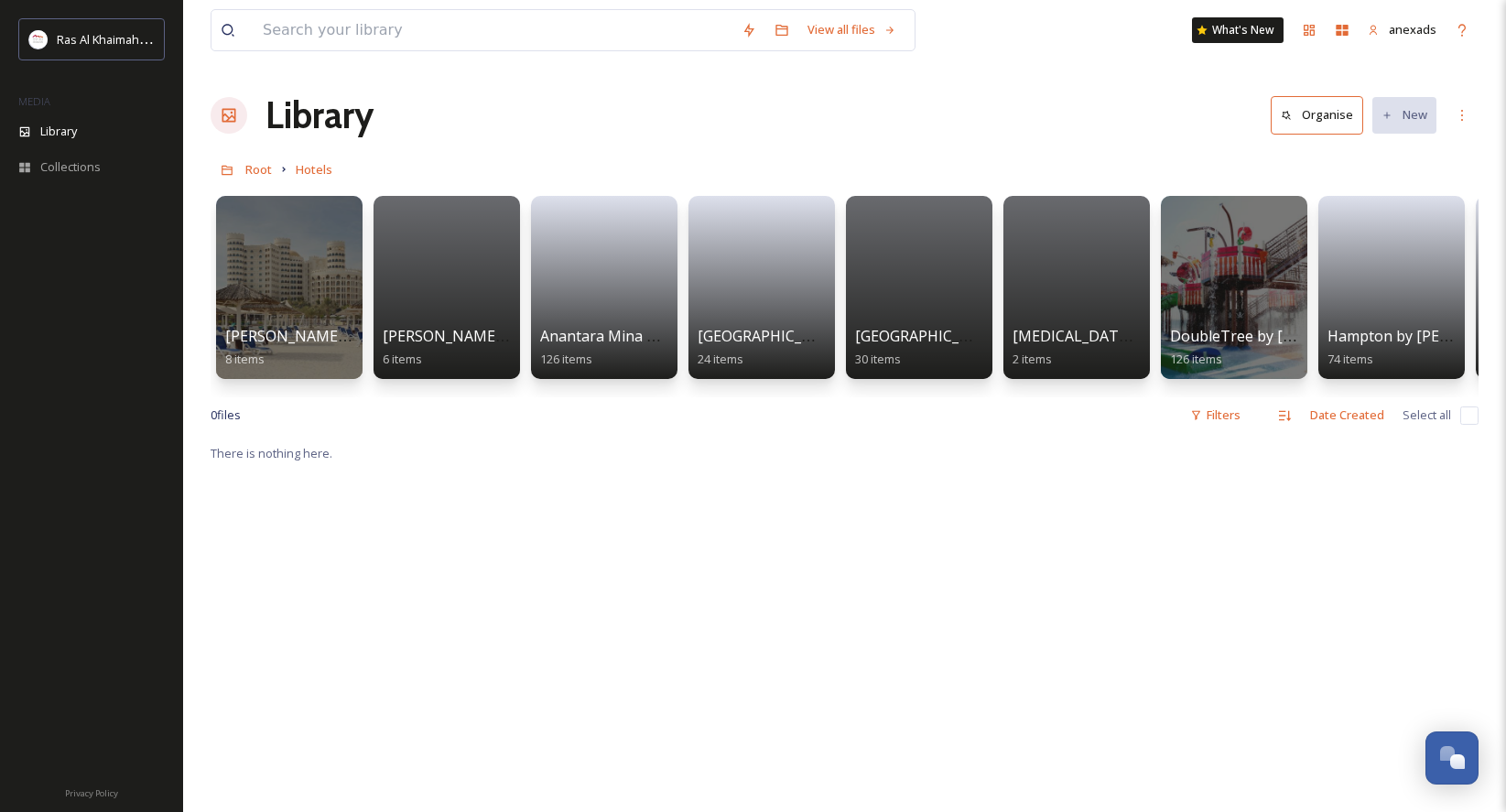
click at [454, 318] on div at bounding box center [447, 287] width 147 height 183
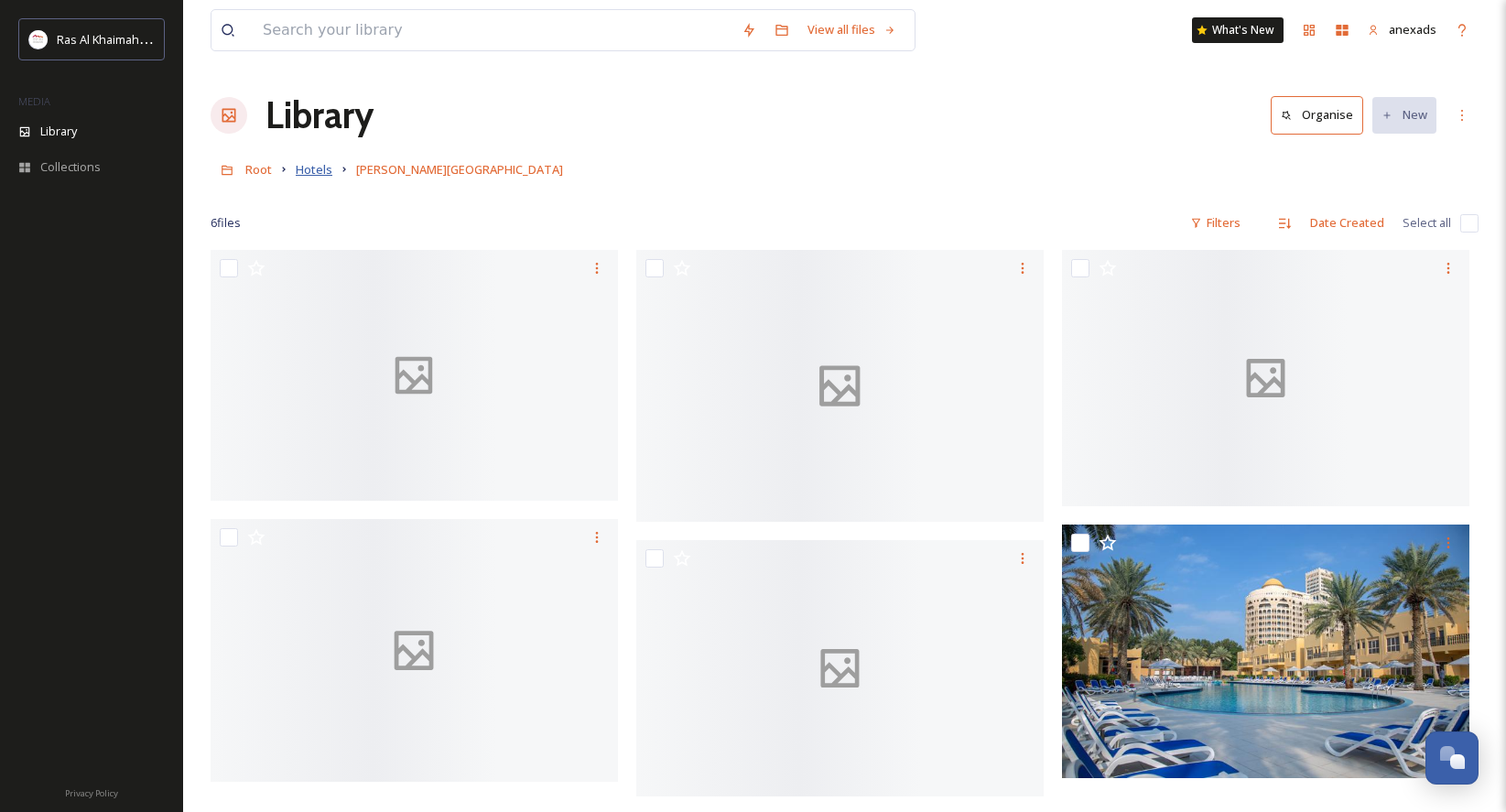
click at [320, 166] on span "Hotels" at bounding box center [314, 169] width 37 height 16
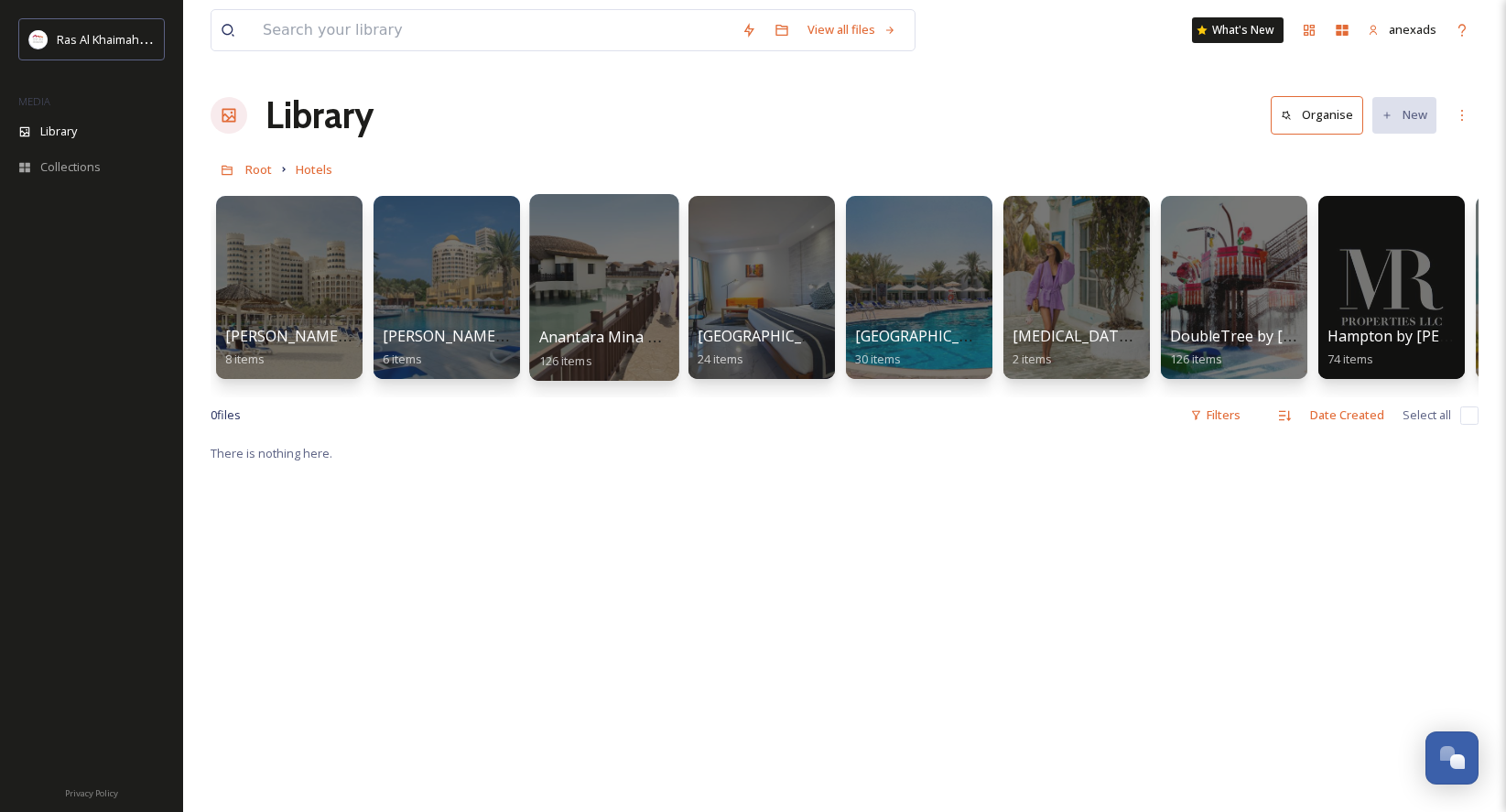
click at [652, 298] on div at bounding box center [604, 287] width 149 height 187
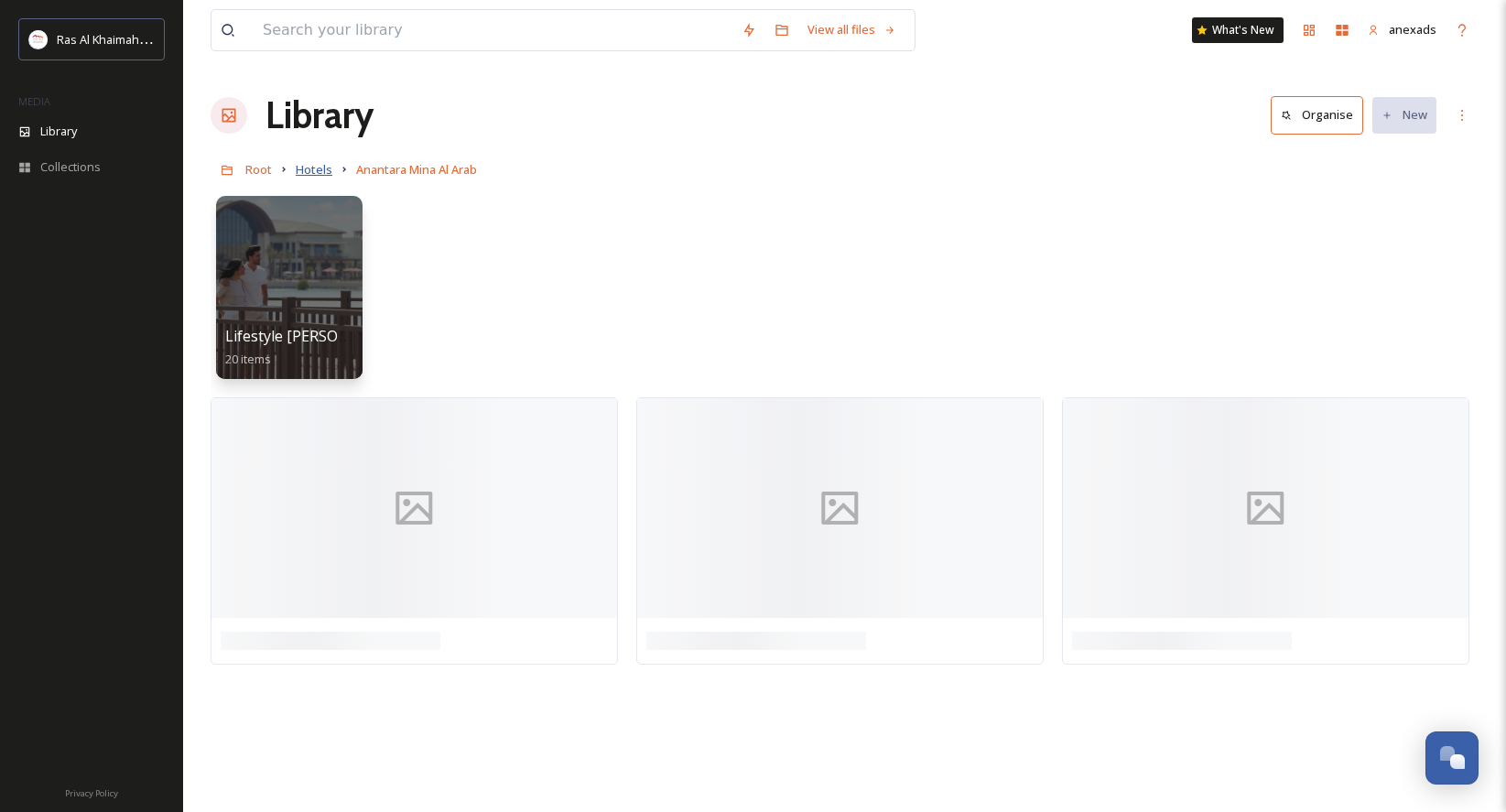
click at [321, 177] on span "Hotels" at bounding box center [314, 169] width 37 height 16
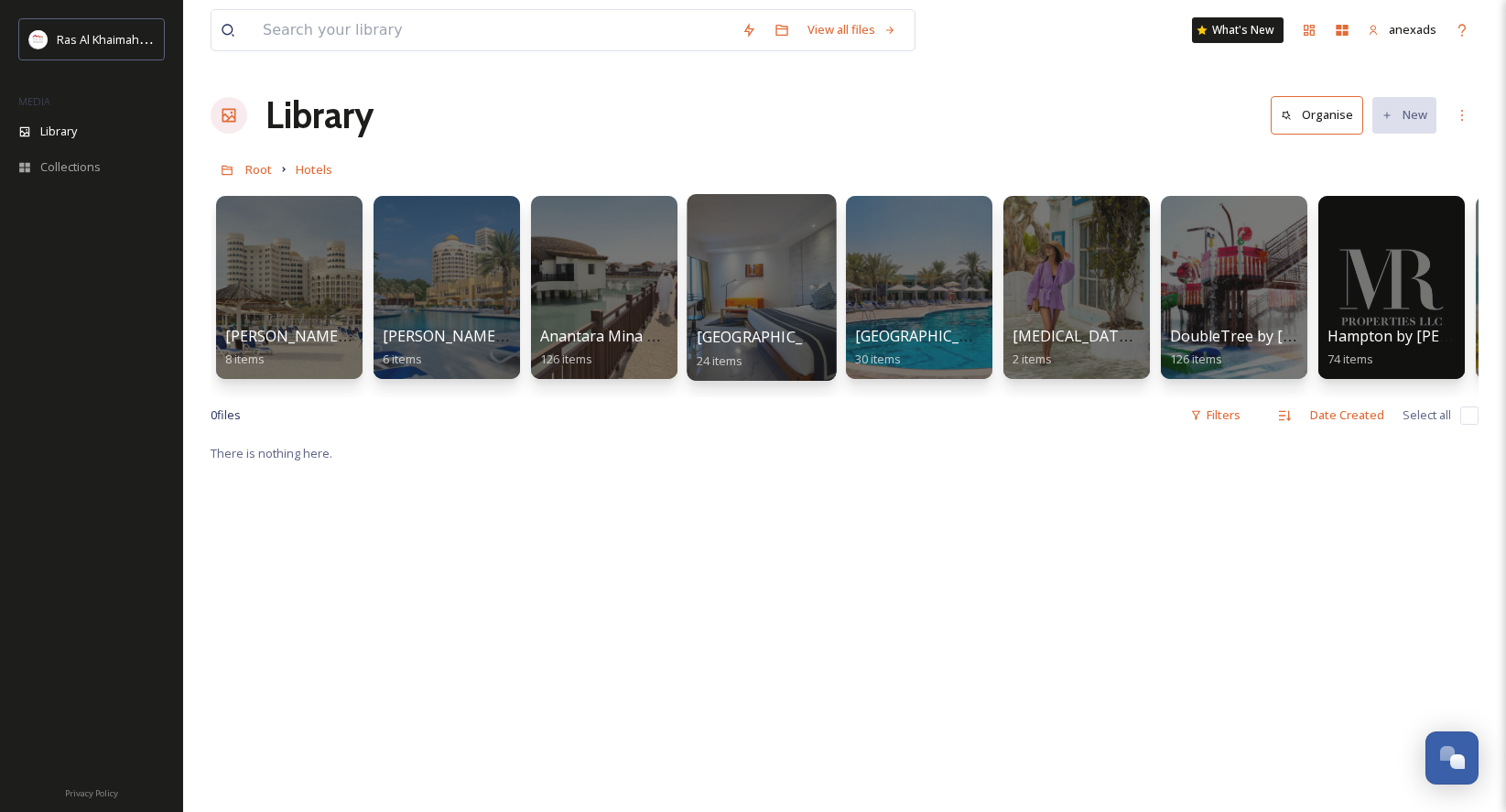
click at [823, 277] on div at bounding box center [760, 287] width 149 height 187
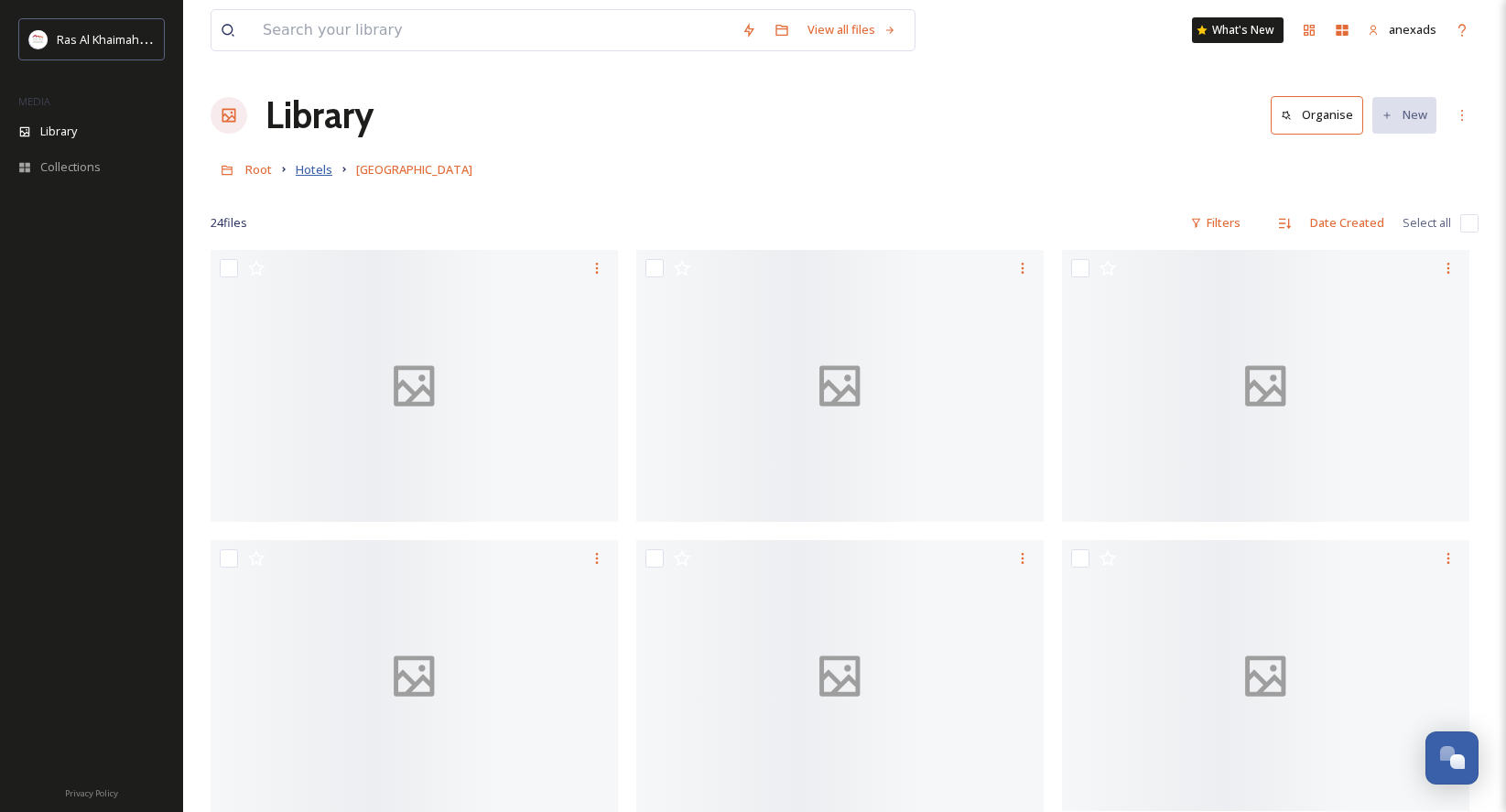
click at [311, 163] on span "Hotels" at bounding box center [314, 169] width 37 height 16
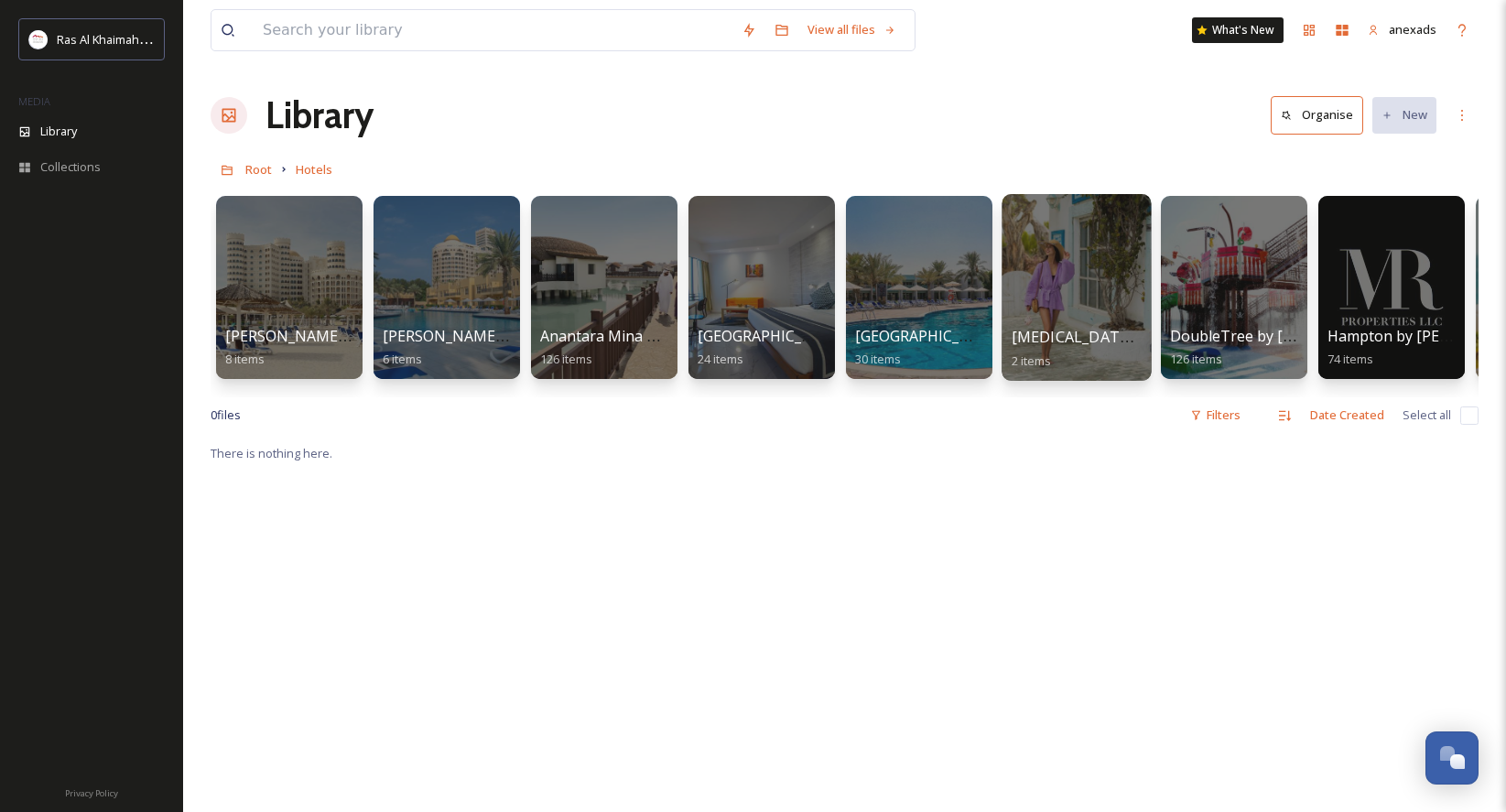
click at [1054, 254] on div at bounding box center [1075, 287] width 149 height 187
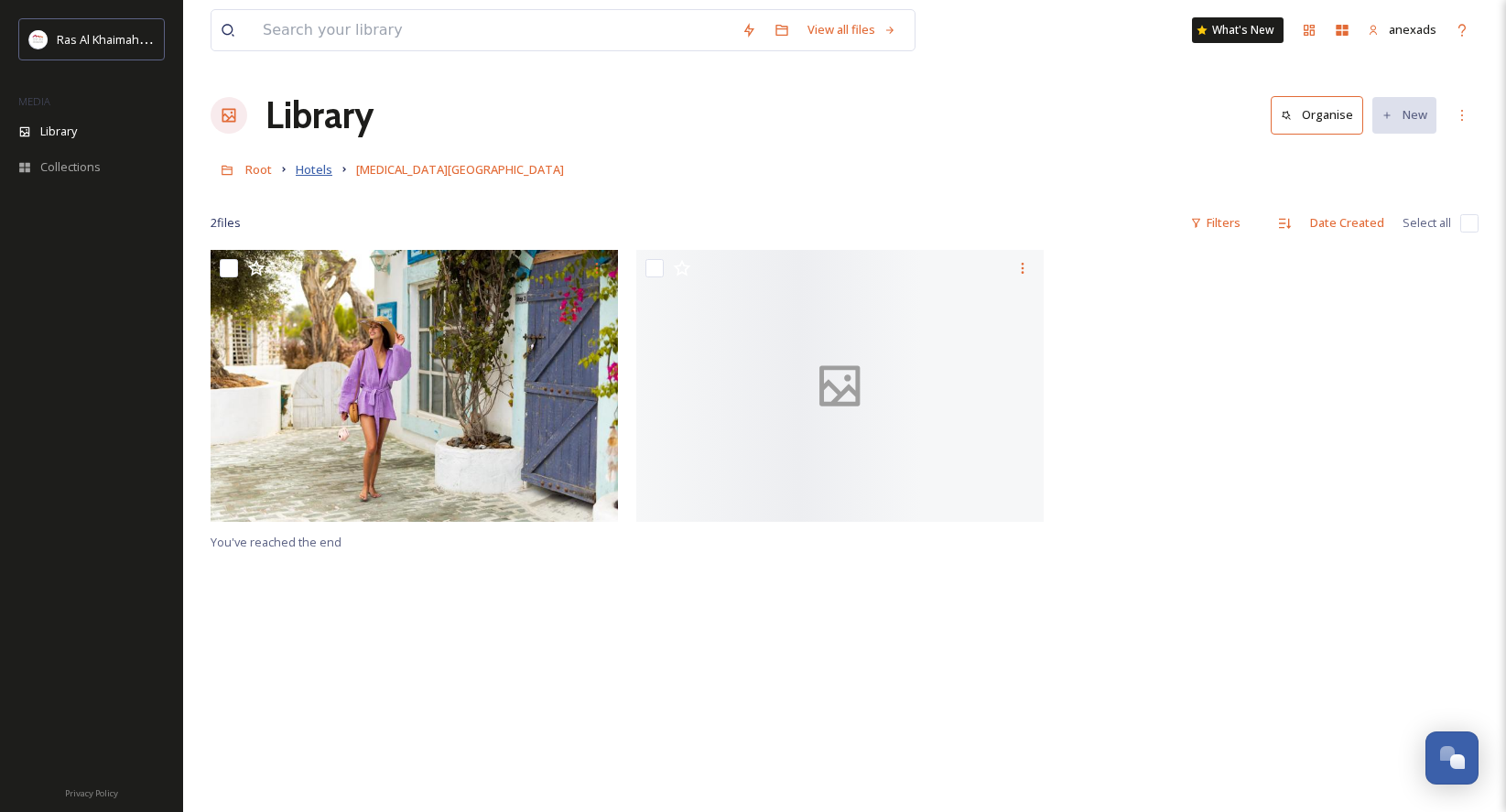
click at [320, 169] on span "Hotels" at bounding box center [314, 169] width 37 height 16
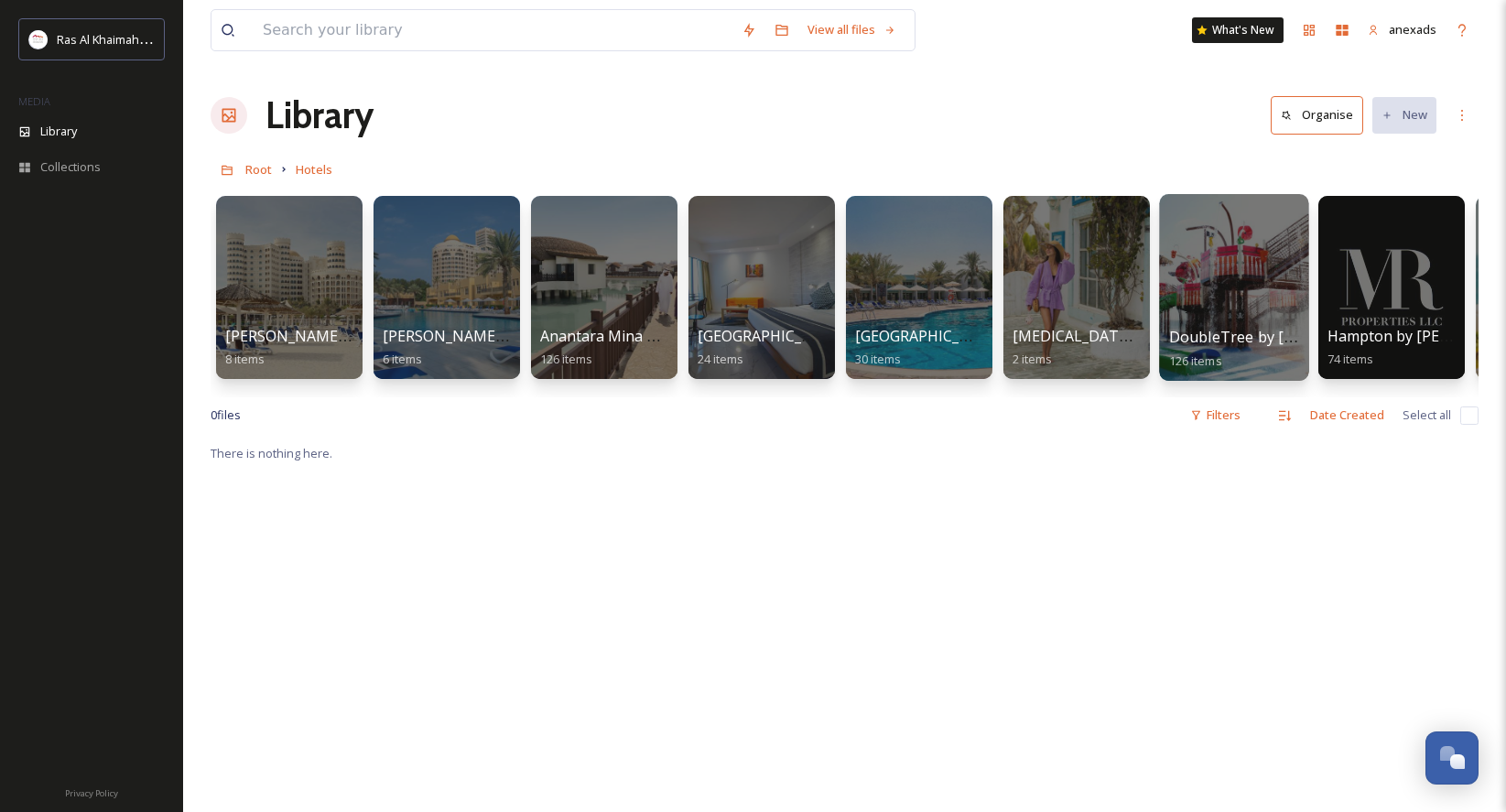
click at [1224, 284] on div at bounding box center [1233, 287] width 149 height 187
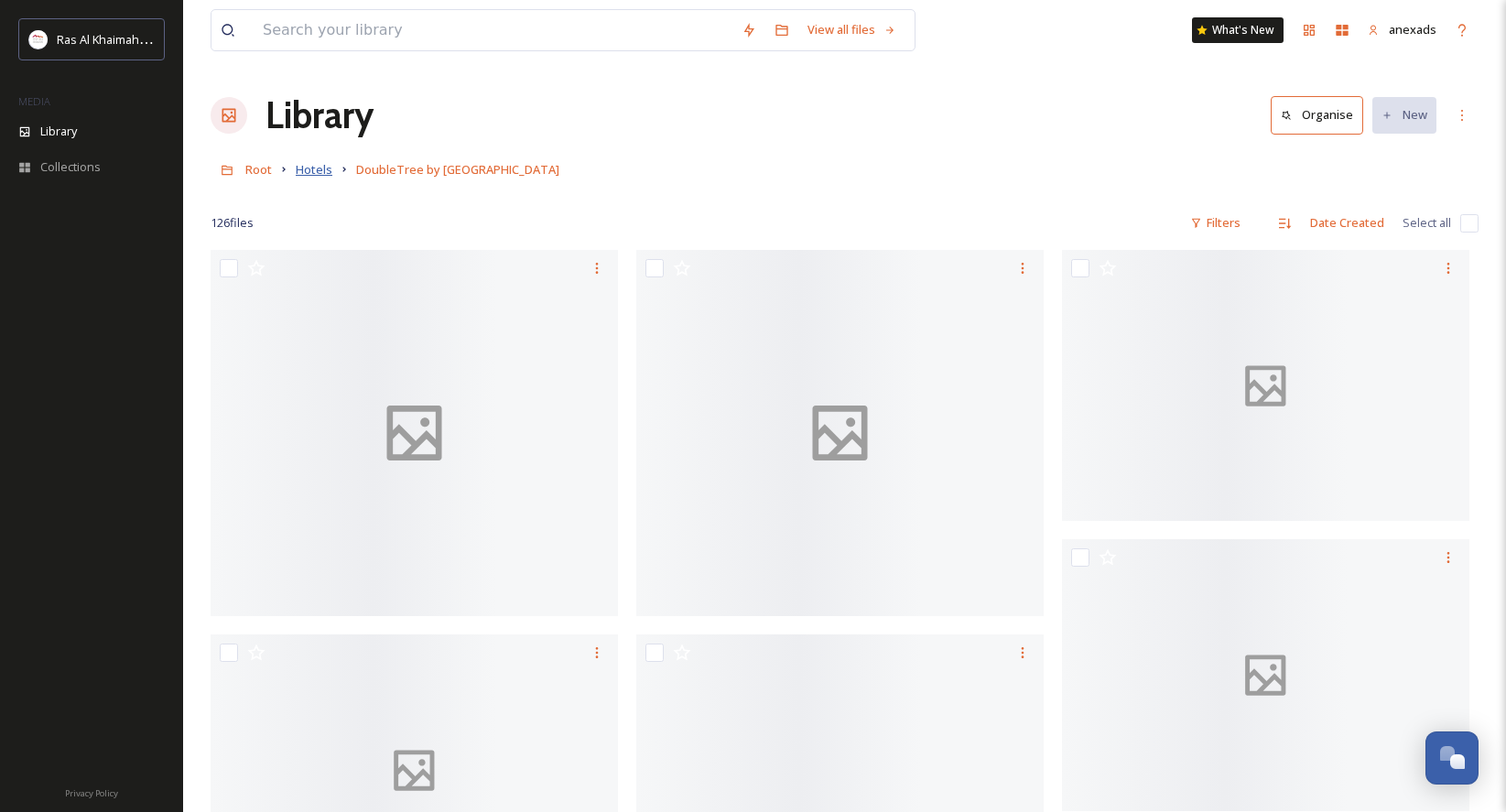
click at [324, 168] on span "Hotels" at bounding box center [314, 169] width 37 height 16
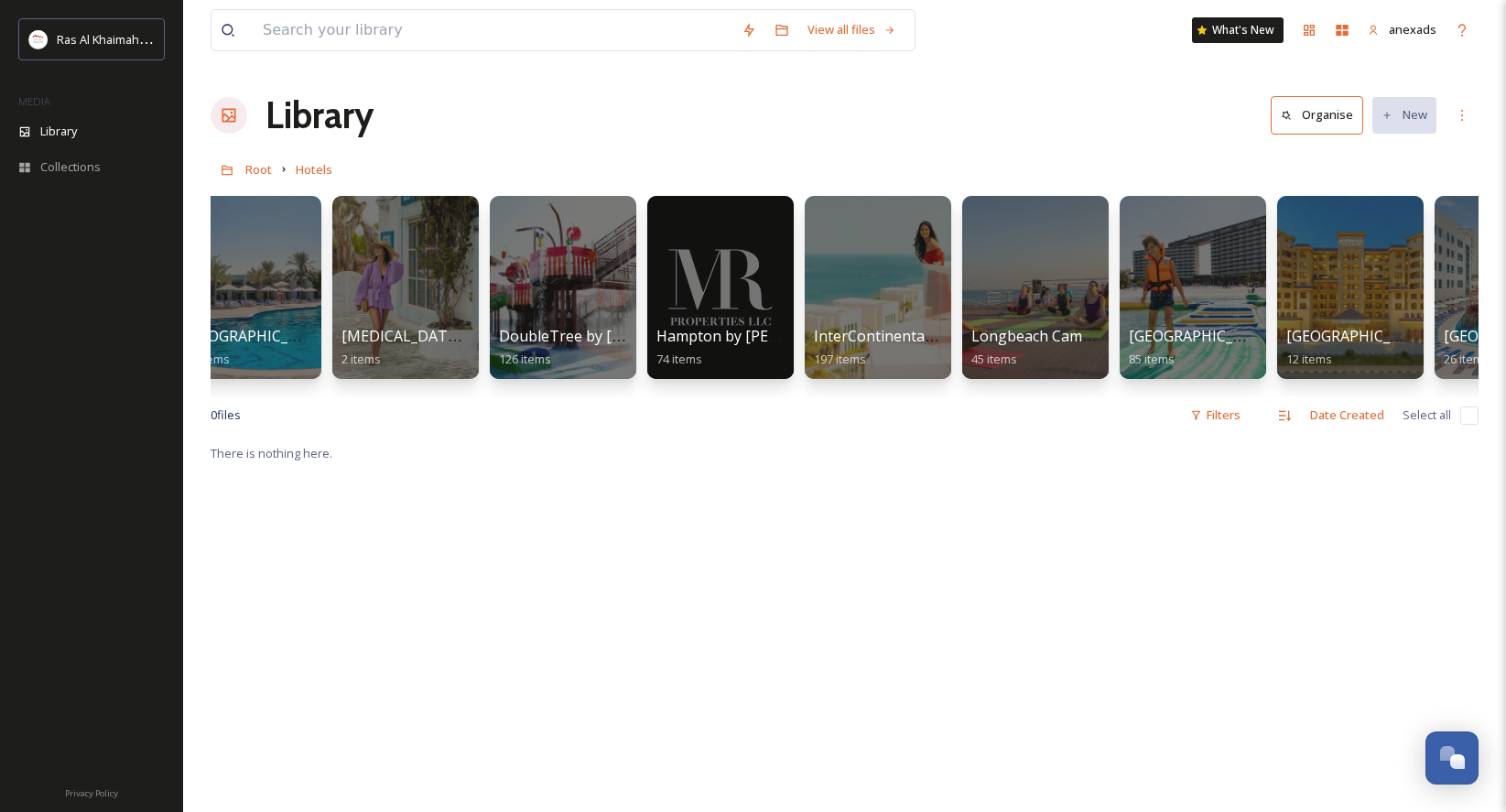
scroll to position [0, 684]
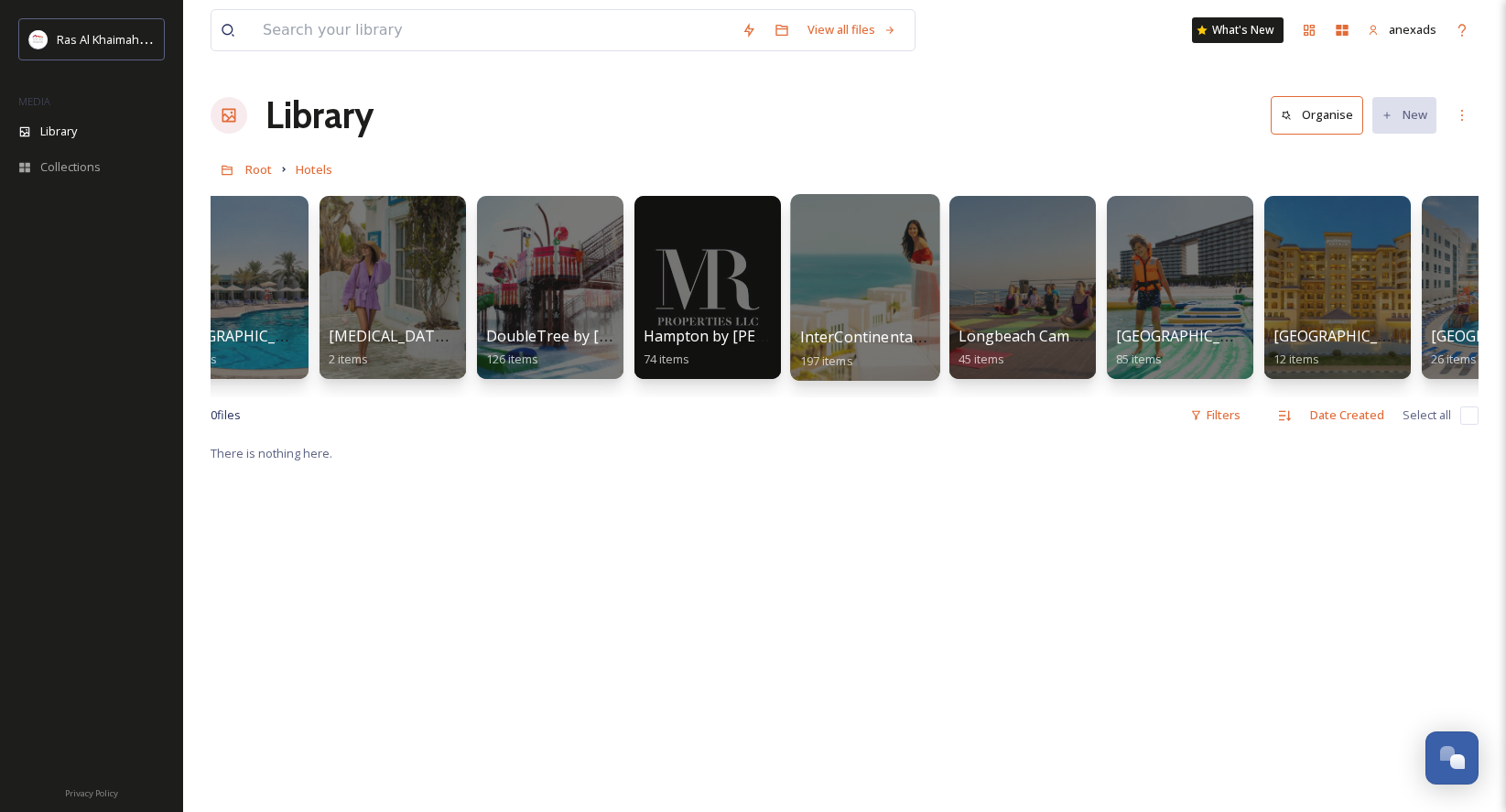
click at [863, 245] on div at bounding box center [864, 287] width 149 height 187
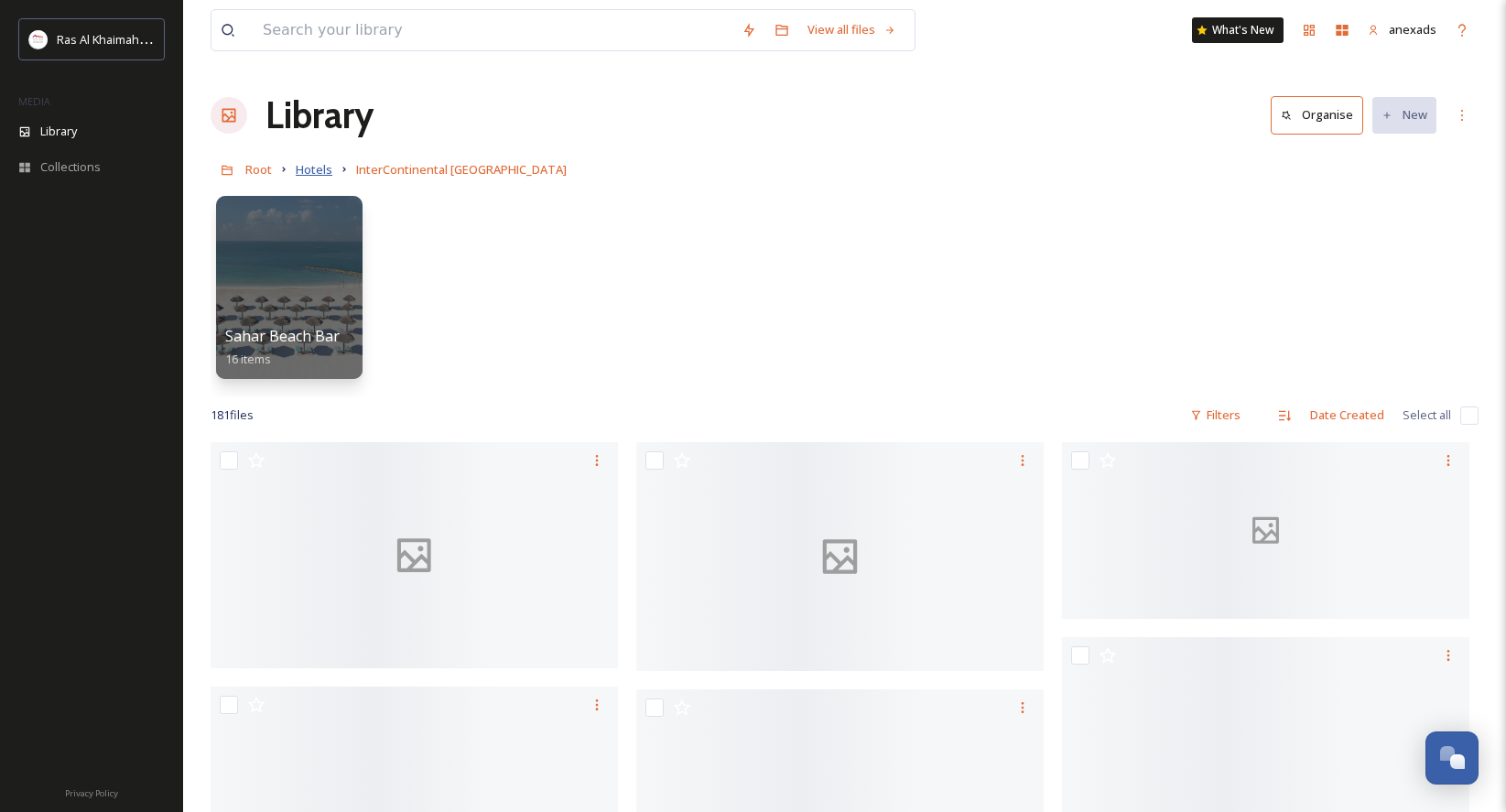
click at [316, 173] on span "Hotels" at bounding box center [314, 169] width 37 height 16
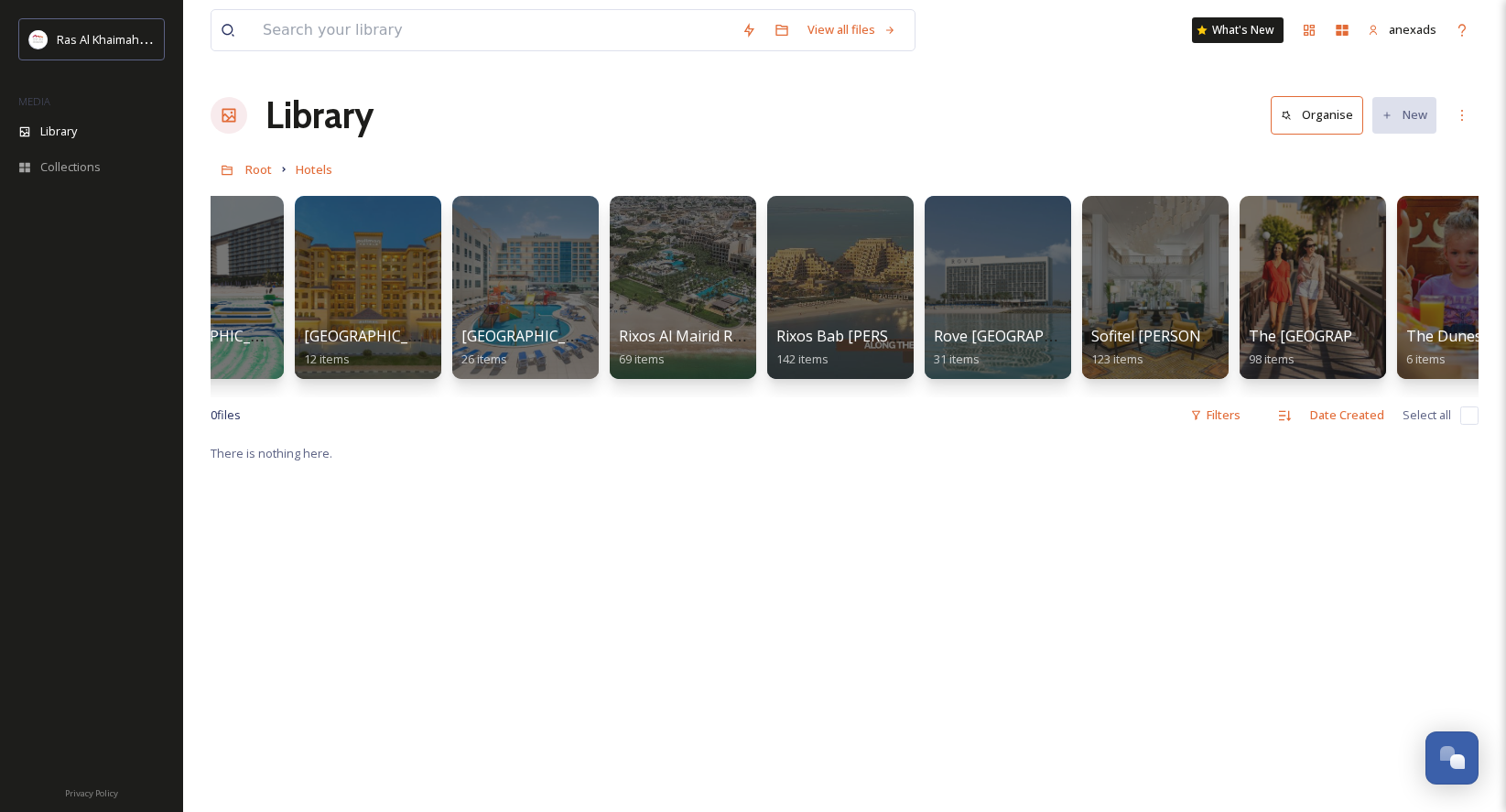
scroll to position [0, 1804]
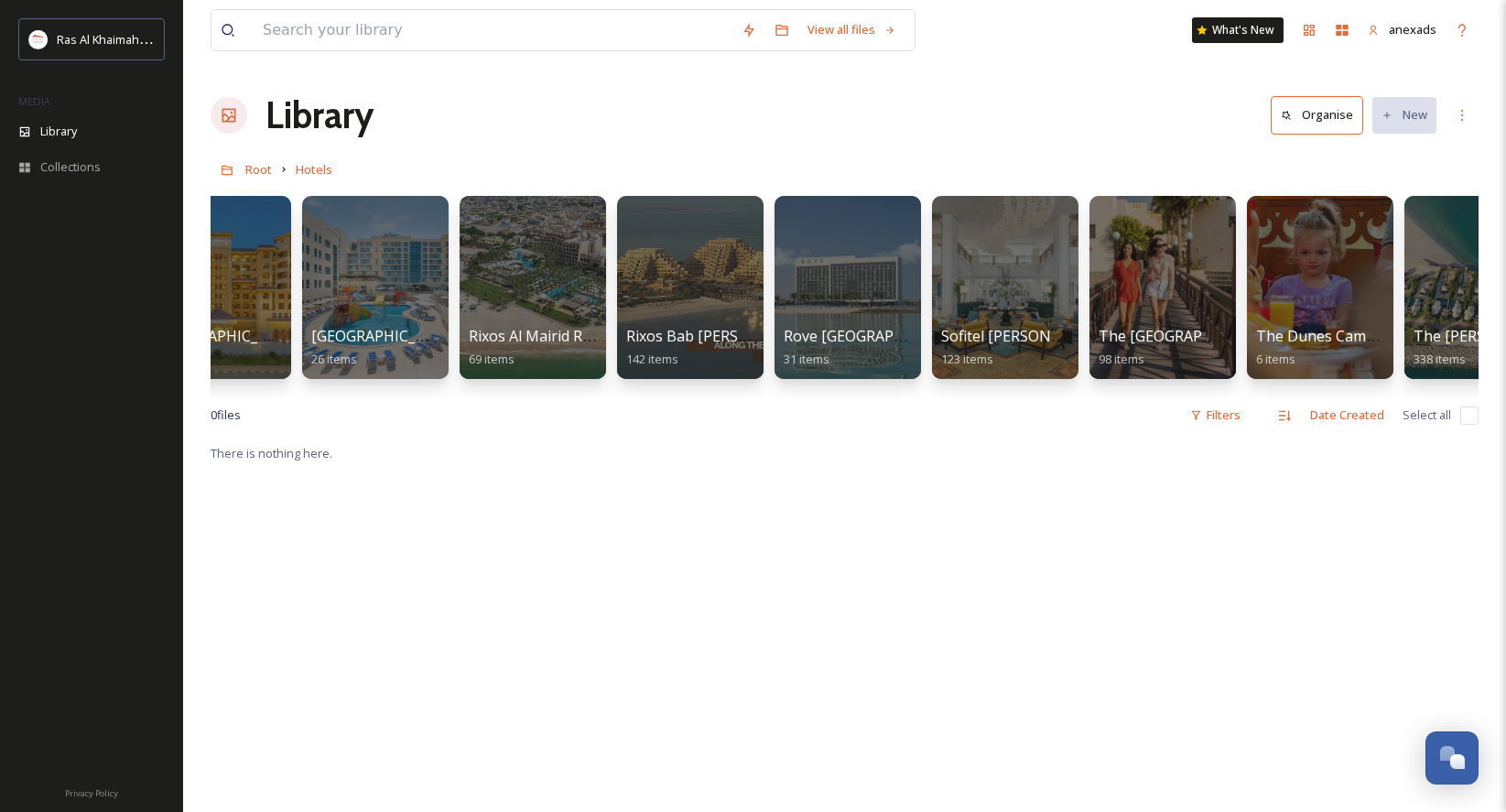
click at [1183, 301] on div at bounding box center [1161, 287] width 149 height 187
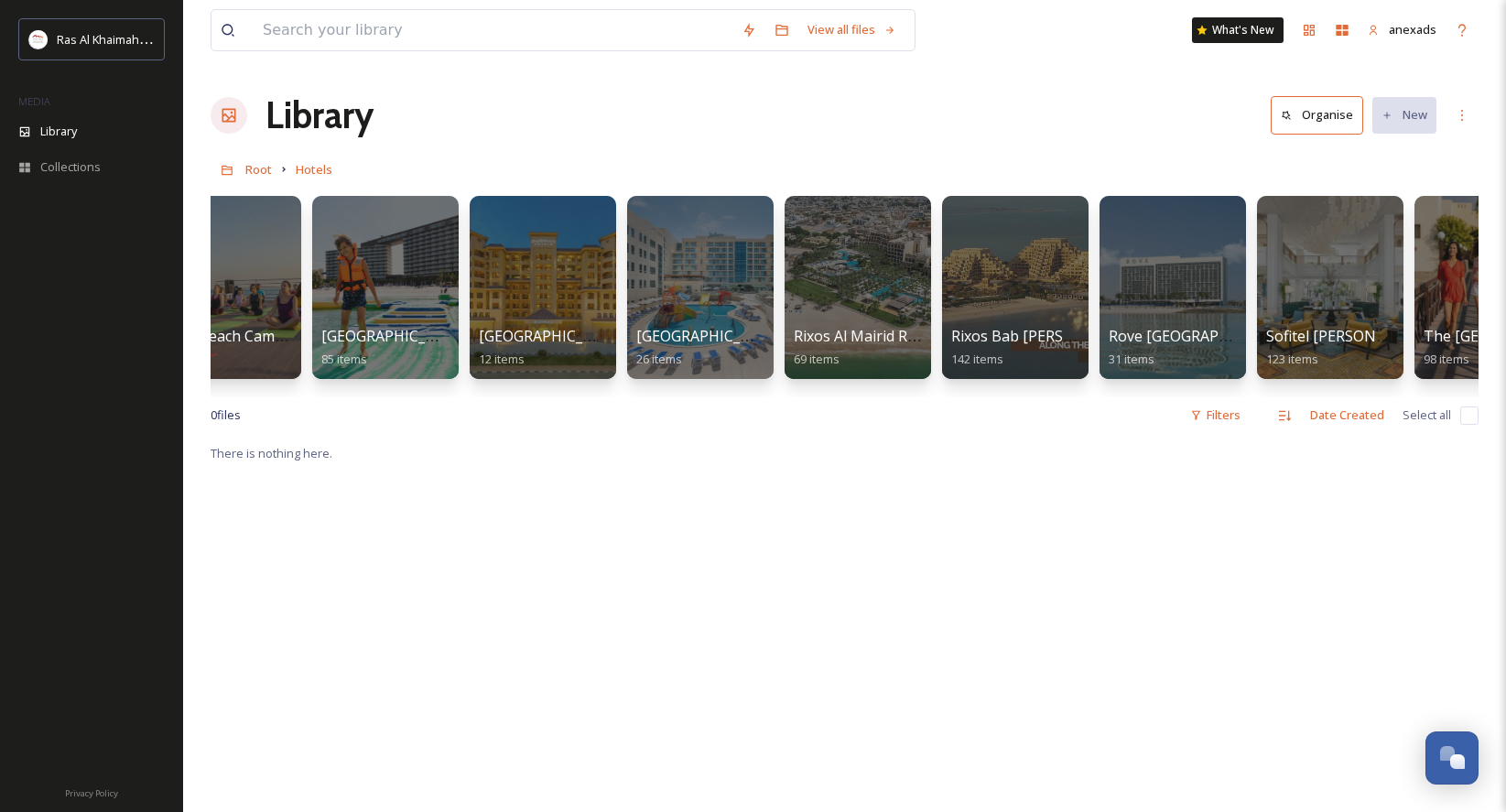
scroll to position [0, 1473]
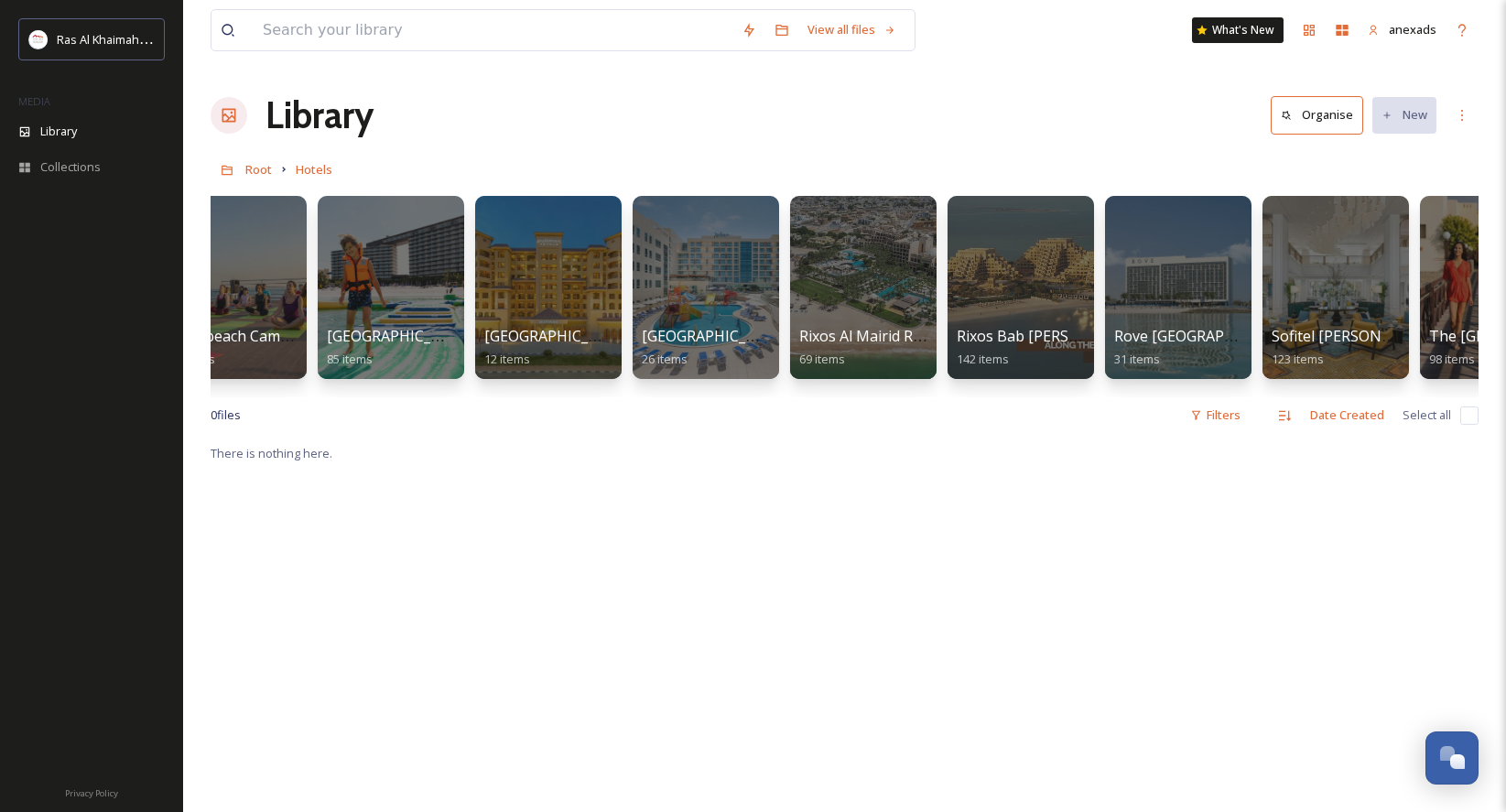
click at [68, 449] on div at bounding box center [91, 492] width 183 height 559
